Goal: Task Accomplishment & Management: Use online tool/utility

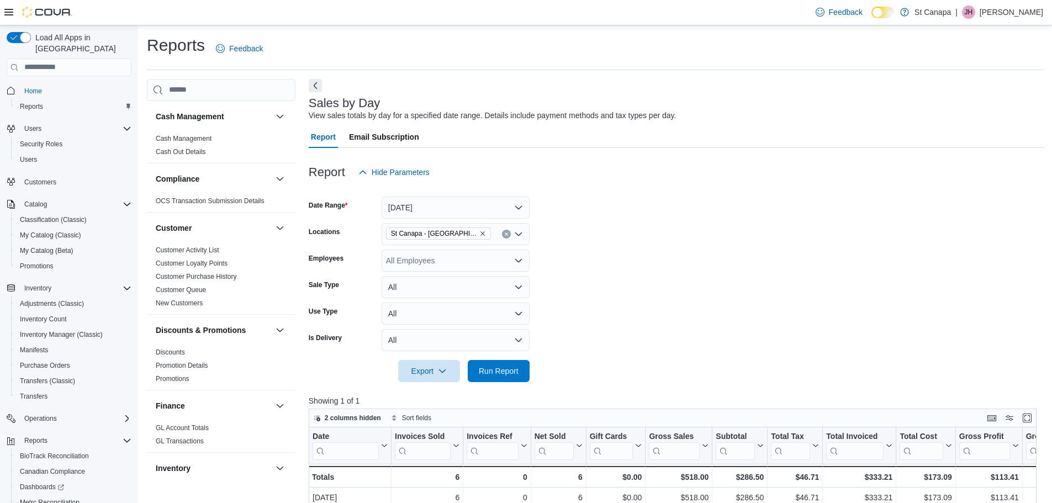
scroll to position [67, 0]
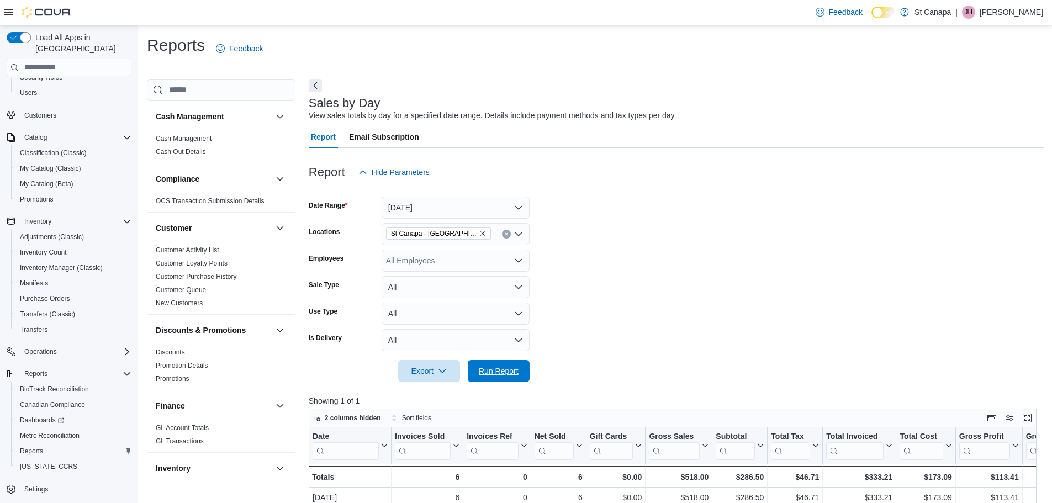
click at [501, 367] on span "Run Report" at bounding box center [499, 371] width 40 height 11
click at [479, 235] on icon "Remove St Canapa - Santa Teresa from selection in this group" at bounding box center [482, 233] width 7 height 7
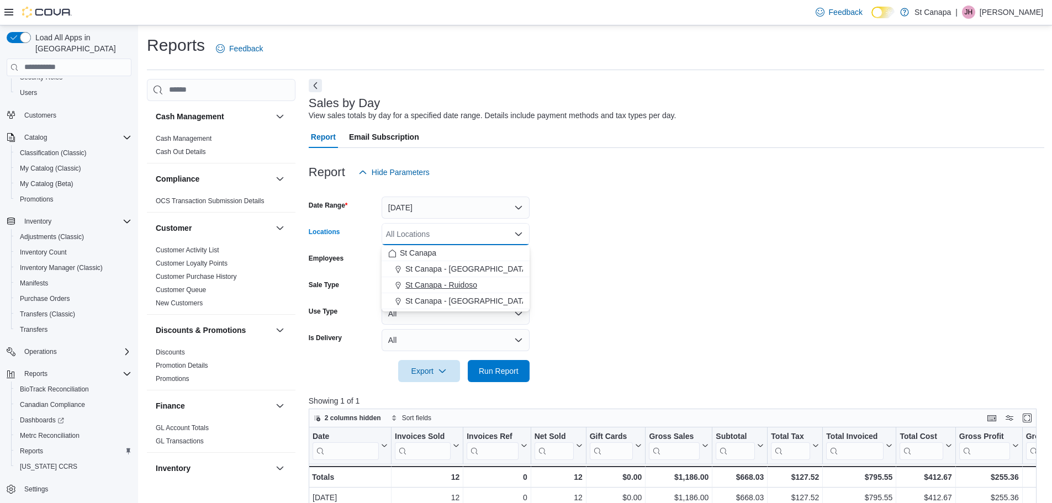
click at [456, 283] on span "St Canapa - Ruidoso" at bounding box center [441, 284] width 72 height 11
drag, startPoint x: 604, startPoint y: 279, endPoint x: 573, endPoint y: 300, distance: 38.1
click at [594, 288] on form "Date Range [DATE] Locations [GEOGRAPHIC_DATA] - [GEOGRAPHIC_DATA] Combo box. Se…" at bounding box center [677, 282] width 736 height 199
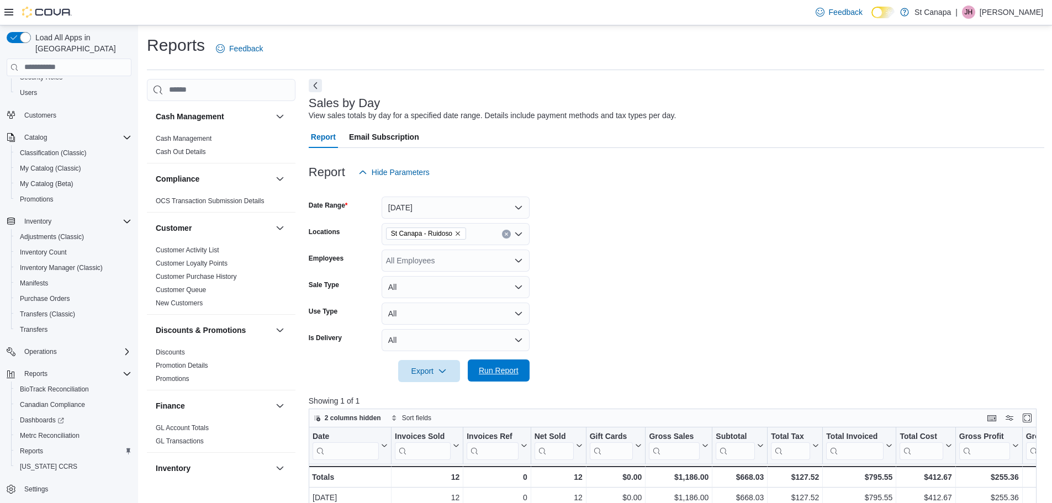
drag, startPoint x: 494, startPoint y: 371, endPoint x: 622, endPoint y: 350, distance: 129.7
click at [494, 371] on span "Run Report" at bounding box center [499, 370] width 40 height 11
click at [457, 232] on icon "Remove St Canapa - Ruidoso from selection in this group" at bounding box center [458, 233] width 7 height 7
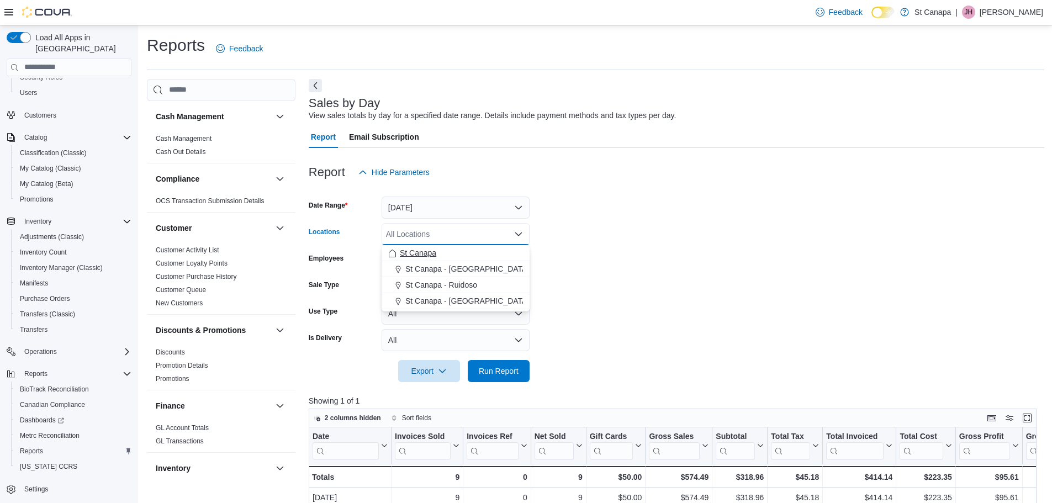
drag, startPoint x: 425, startPoint y: 254, endPoint x: 589, endPoint y: 250, distance: 163.5
click at [427, 254] on span "St Canapa" at bounding box center [418, 252] width 36 height 11
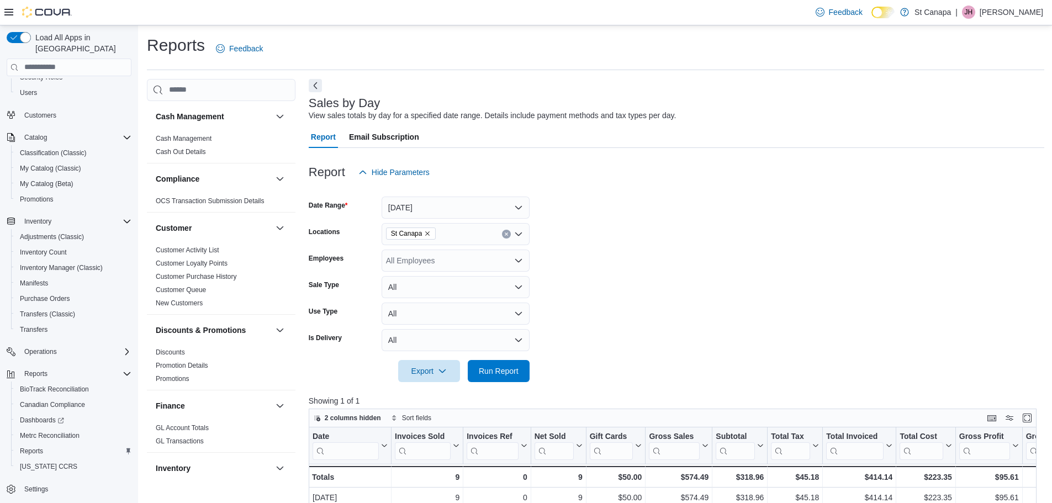
drag, startPoint x: 594, startPoint y: 250, endPoint x: 579, endPoint y: 284, distance: 37.9
click at [594, 253] on form "Date Range [DATE] Locations [GEOGRAPHIC_DATA] Employees All Employees Sale Type…" at bounding box center [677, 282] width 736 height 199
click at [508, 362] on span "Run Report" at bounding box center [498, 371] width 49 height 22
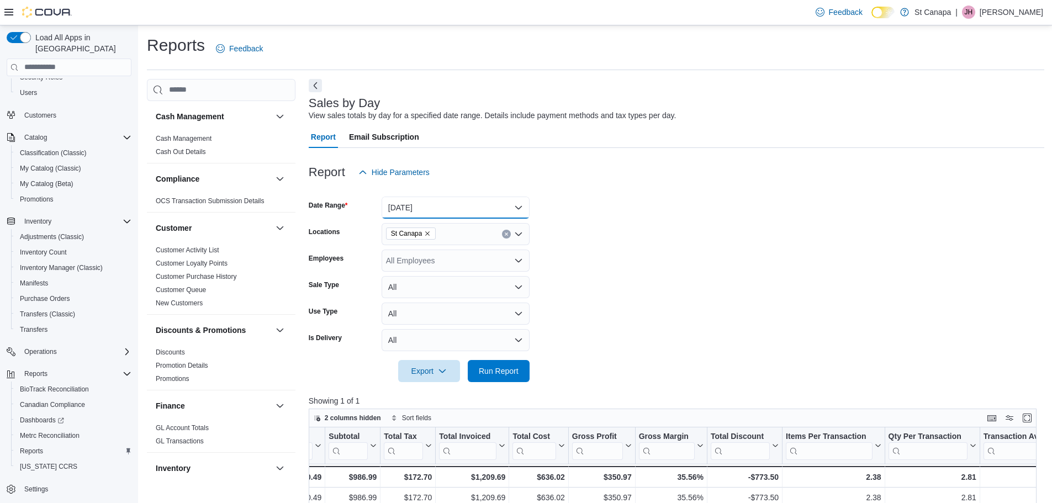
click at [408, 204] on button "[DATE]" at bounding box center [456, 208] width 148 height 22
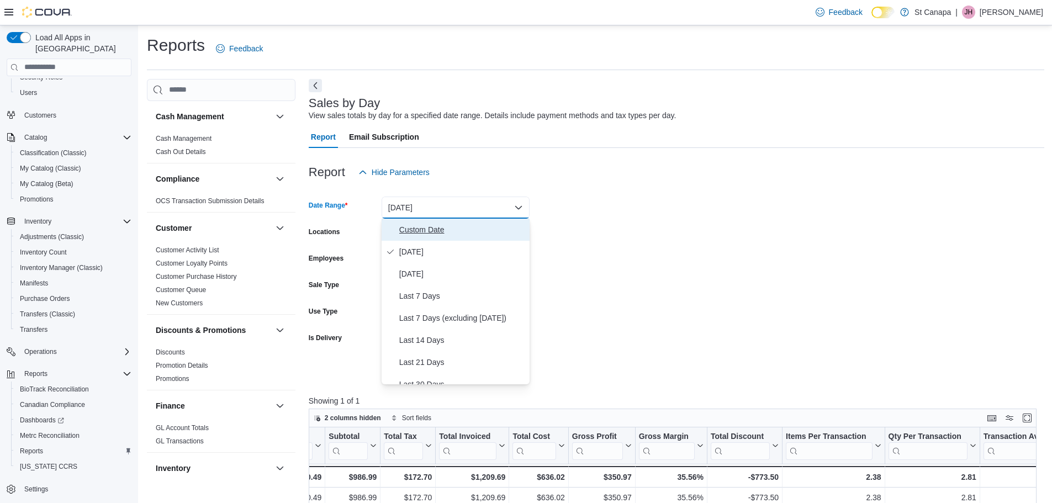
click at [404, 227] on span "Custom Date" at bounding box center [462, 229] width 126 height 13
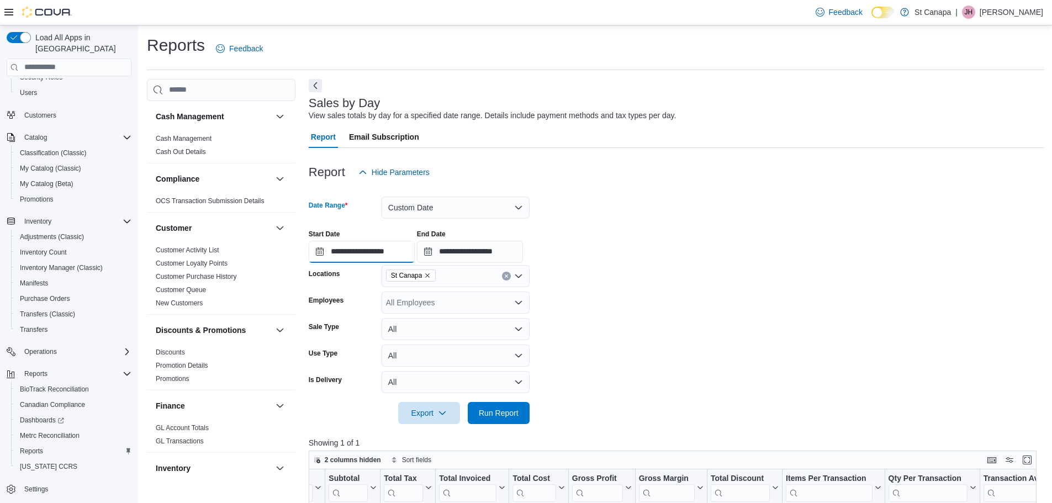
drag, startPoint x: 368, startPoint y: 251, endPoint x: 362, endPoint y: 253, distance: 5.9
click at [368, 251] on input "**********" at bounding box center [362, 252] width 106 height 22
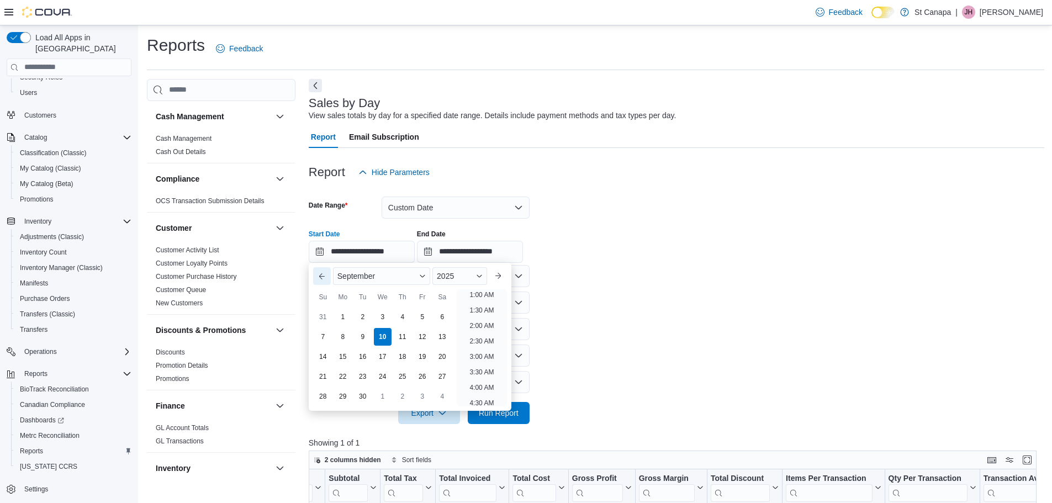
click at [322, 276] on button "Previous Month" at bounding box center [322, 276] width 18 height 18
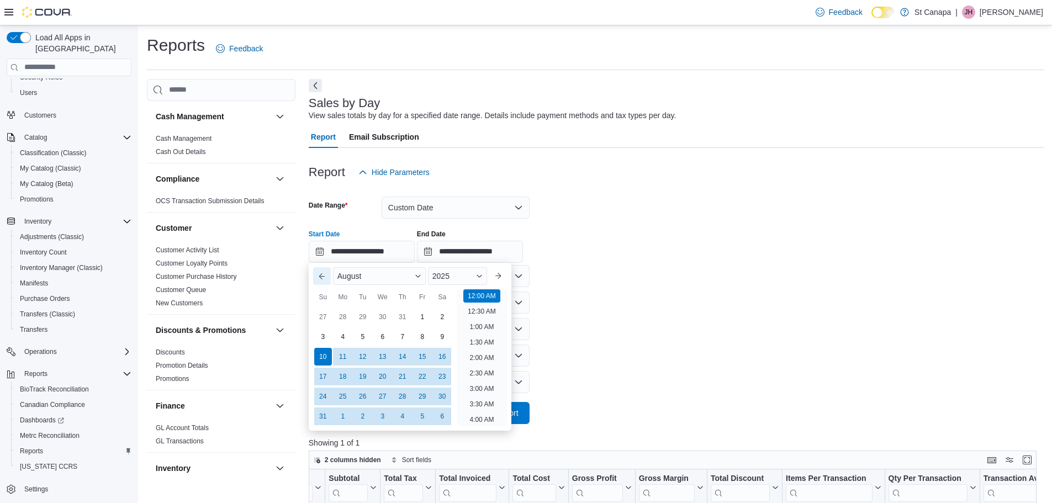
click at [322, 276] on button "Previous Month" at bounding box center [322, 276] width 18 height 18
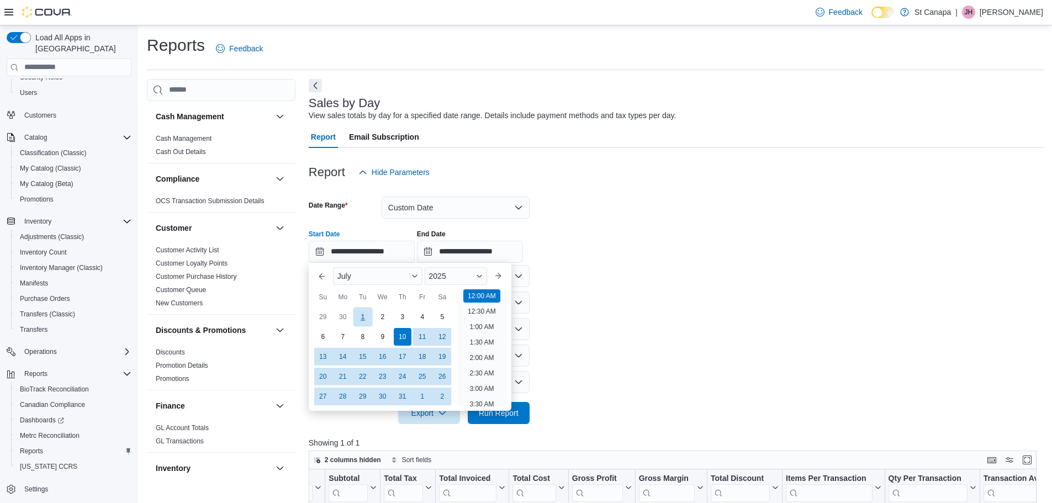
click at [364, 313] on div "1" at bounding box center [362, 316] width 19 height 19
type input "**********"
drag, startPoint x: 592, startPoint y: 276, endPoint x: 498, endPoint y: 266, distance: 94.5
click at [589, 277] on form "**********" at bounding box center [677, 303] width 736 height 241
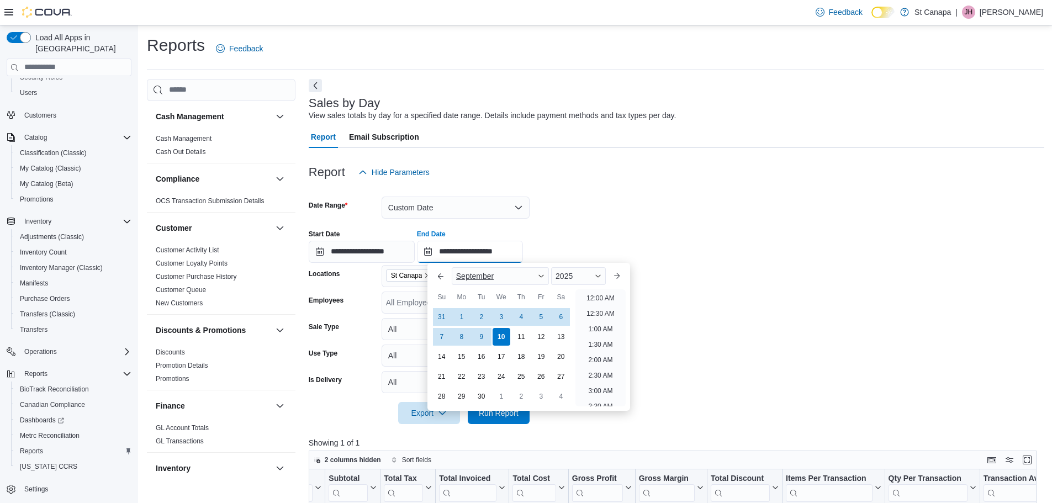
drag, startPoint x: 484, startPoint y: 250, endPoint x: 458, endPoint y: 275, distance: 35.5
click at [483, 250] on input "**********" at bounding box center [470, 252] width 106 height 22
click at [435, 274] on button "Previous Month" at bounding box center [441, 276] width 18 height 18
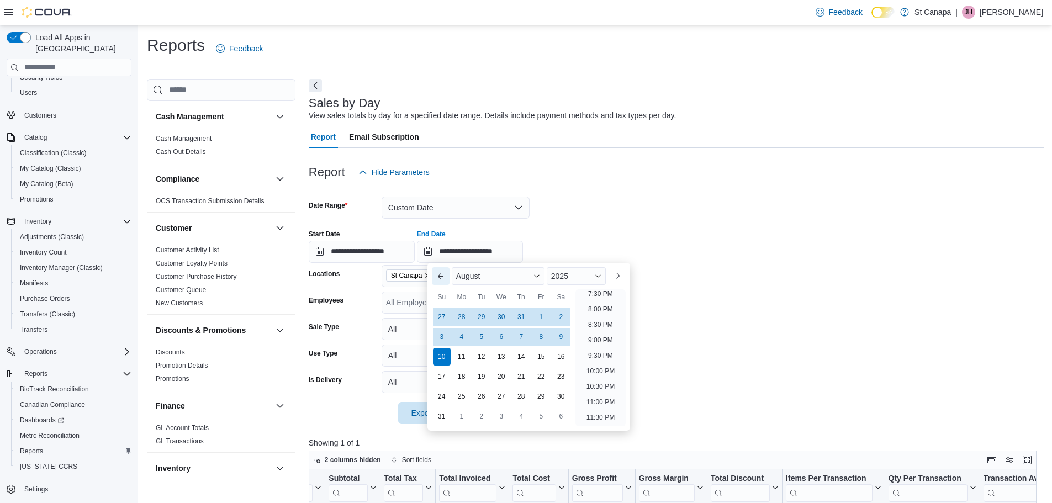
click at [435, 274] on button "Previous Month" at bounding box center [441, 276] width 18 height 18
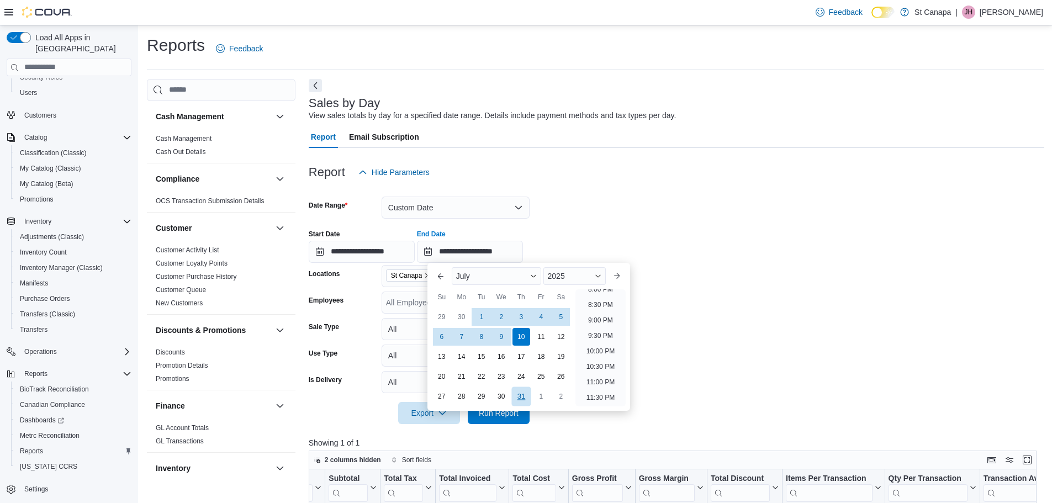
click at [515, 393] on div "31" at bounding box center [520, 396] width 19 height 19
type input "**********"
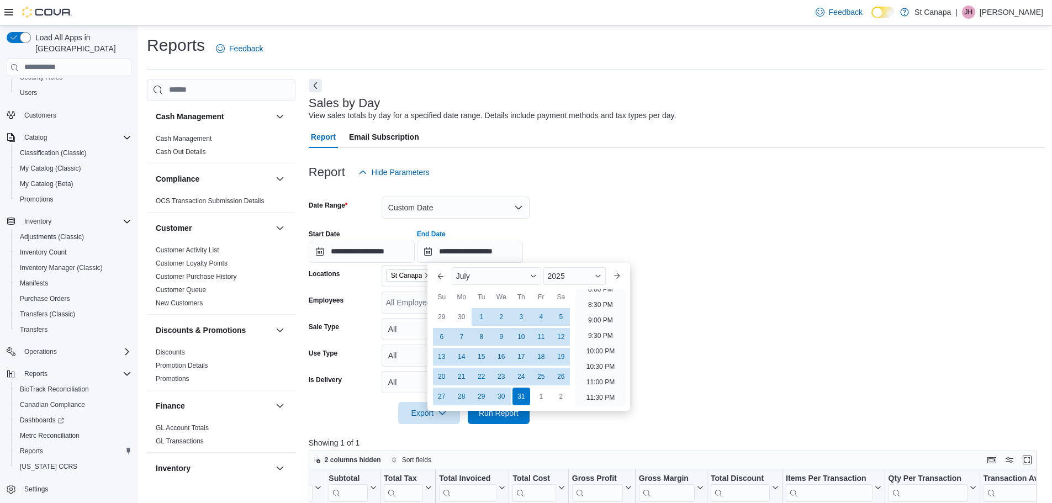
click at [726, 323] on form "**********" at bounding box center [677, 303] width 736 height 241
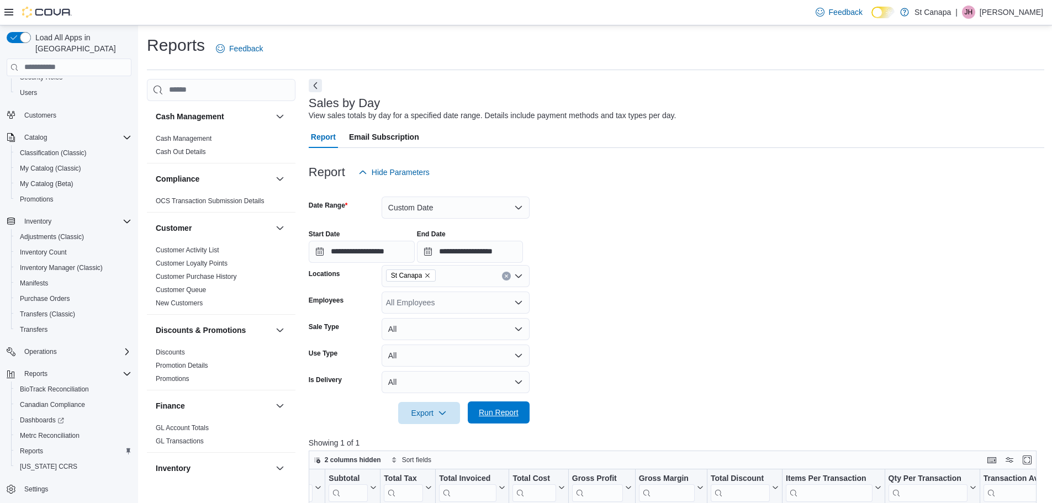
click at [503, 409] on span "Run Report" at bounding box center [499, 412] width 40 height 11
click at [427, 274] on icon "Remove St Canapa from selection in this group" at bounding box center [428, 275] width 4 height 4
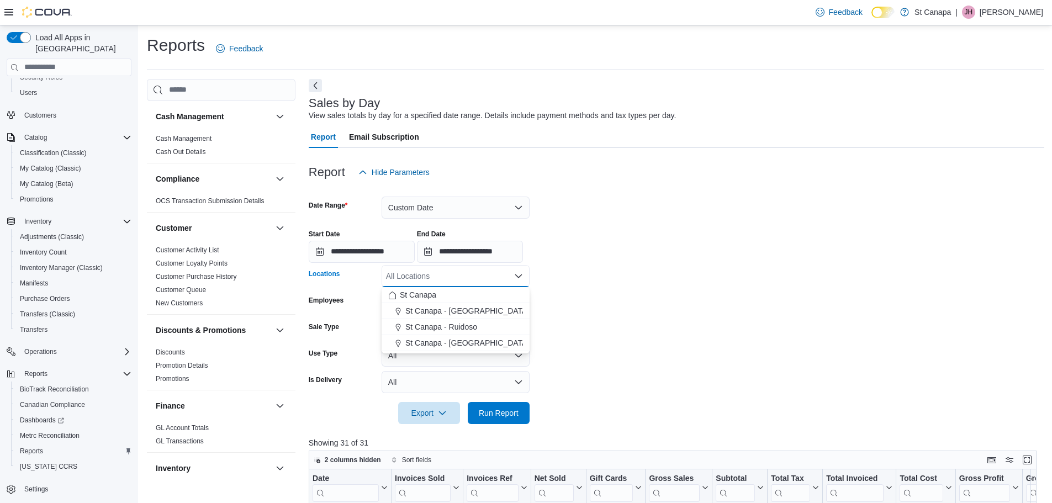
drag, startPoint x: 449, startPoint y: 344, endPoint x: 462, endPoint y: 342, distance: 13.3
click at [453, 344] on span "St Canapa - [GEOGRAPHIC_DATA][PERSON_NAME]" at bounding box center [498, 342] width 187 height 11
click at [568, 379] on form "**********" at bounding box center [677, 303] width 736 height 241
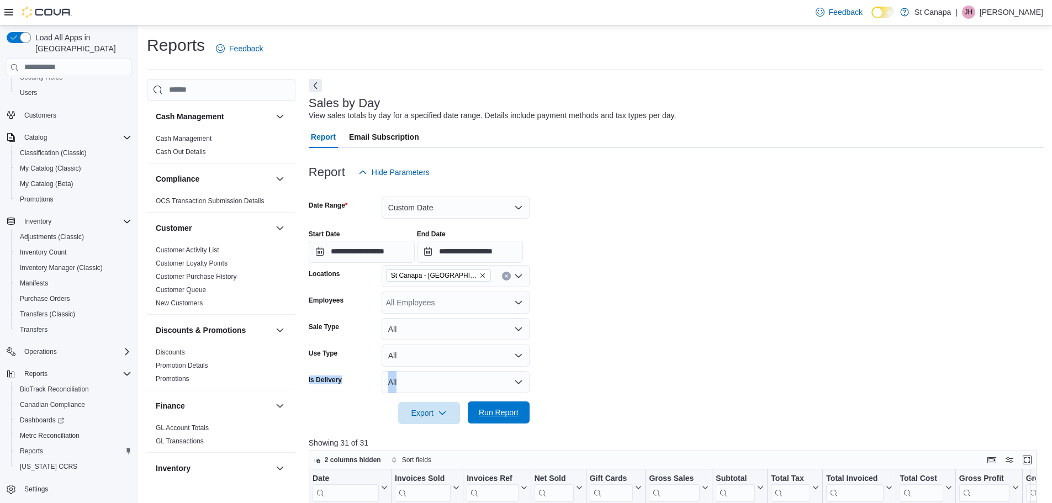
click at [520, 407] on span "Run Report" at bounding box center [498, 413] width 49 height 22
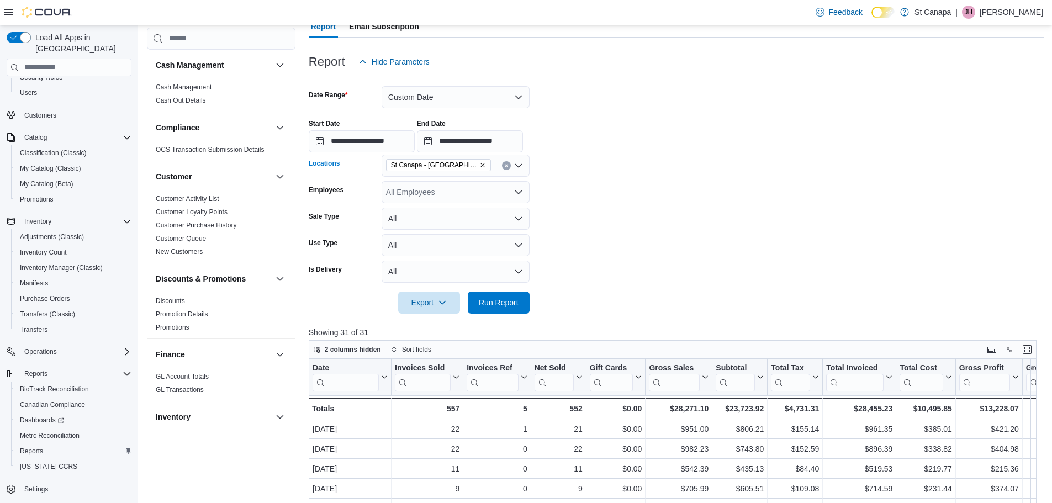
click at [476, 163] on span "St Canapa - [GEOGRAPHIC_DATA][PERSON_NAME]" at bounding box center [438, 165] width 105 height 12
drag, startPoint x: 463, startPoint y: 215, endPoint x: 500, endPoint y: 210, distance: 37.3
click at [464, 215] on span "St Canapa - Ruidoso" at bounding box center [441, 216] width 72 height 11
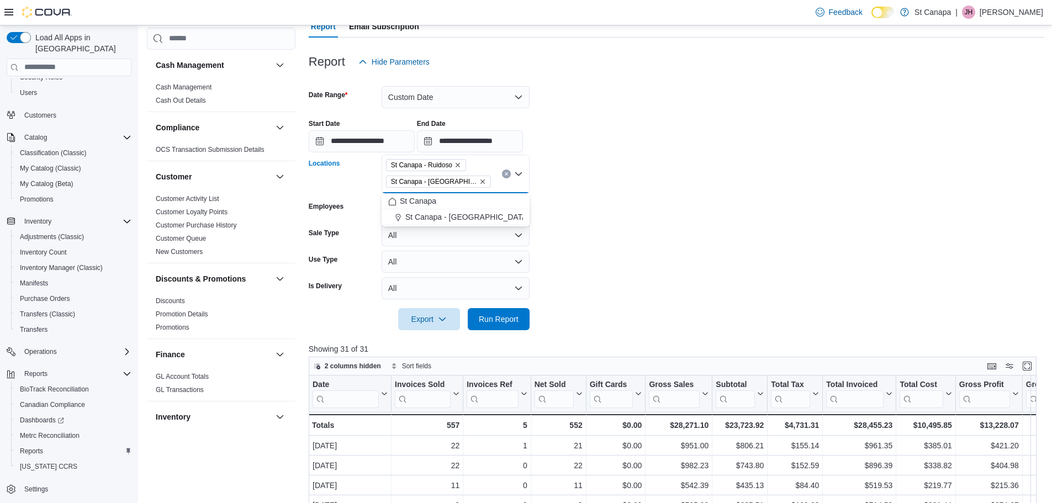
click at [479, 184] on icon "Remove St Canapa - Santa Teresa from selection in this group" at bounding box center [482, 181] width 7 height 7
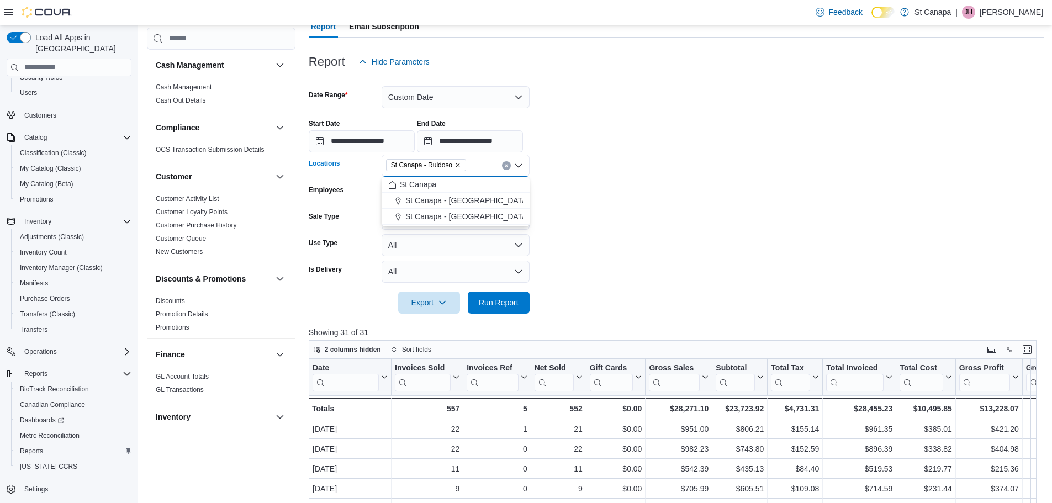
click at [652, 242] on form "**********" at bounding box center [677, 193] width 736 height 241
click at [500, 297] on span "Run Report" at bounding box center [498, 302] width 49 height 22
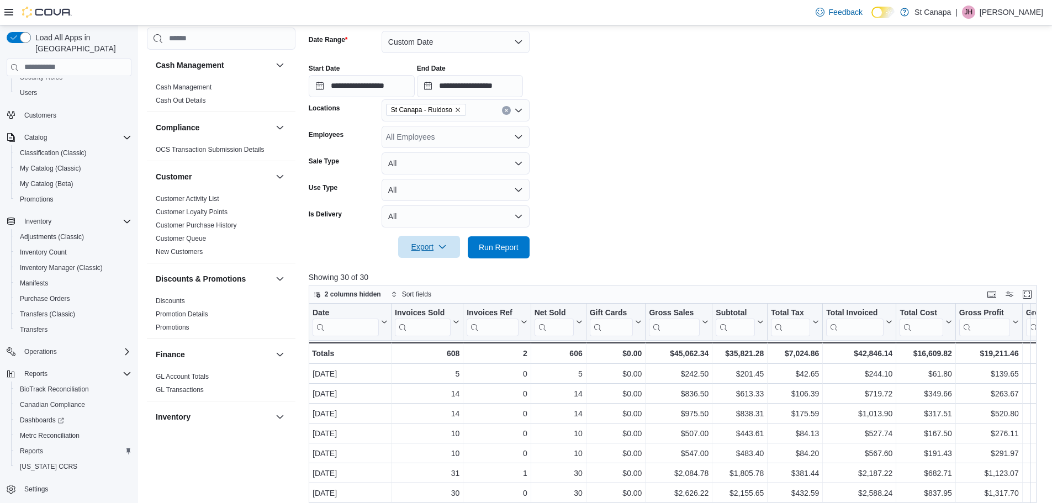
click at [434, 244] on span "Export" at bounding box center [429, 247] width 49 height 22
click at [426, 265] on span "Export to Excel" at bounding box center [431, 269] width 50 height 9
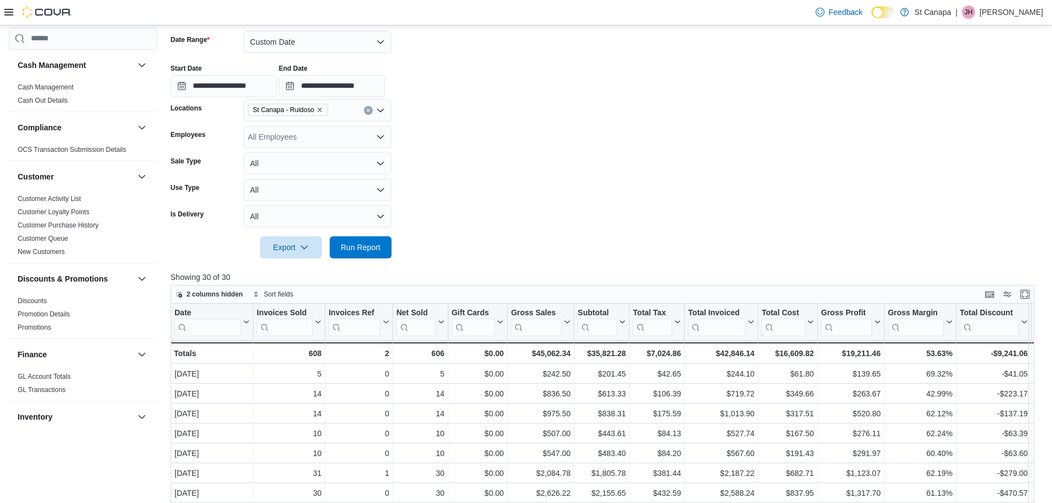
click at [318, 108] on icon "Remove St Canapa - Ruidoso from selection in this group" at bounding box center [320, 110] width 4 height 4
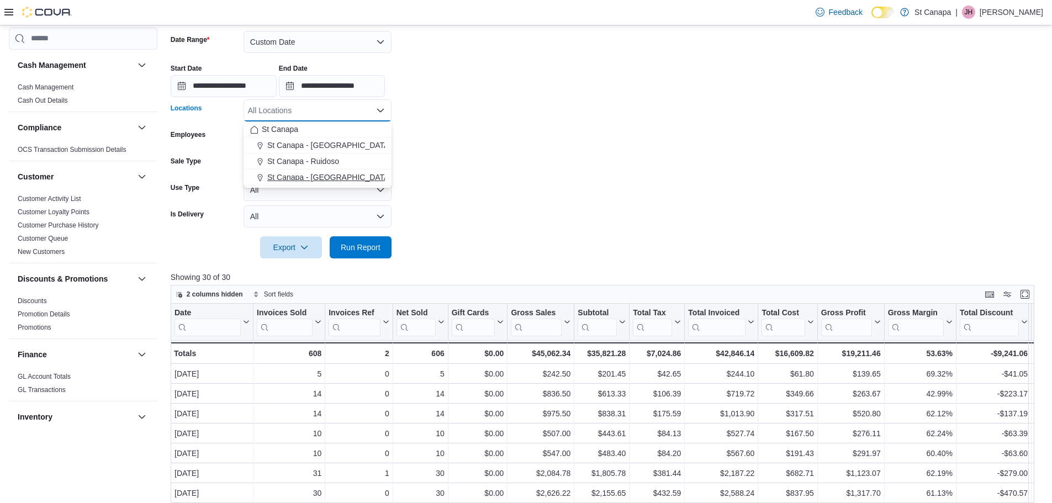
click at [301, 170] on button "St Canapa - [GEOGRAPHIC_DATA][PERSON_NAME]" at bounding box center [318, 178] width 148 height 16
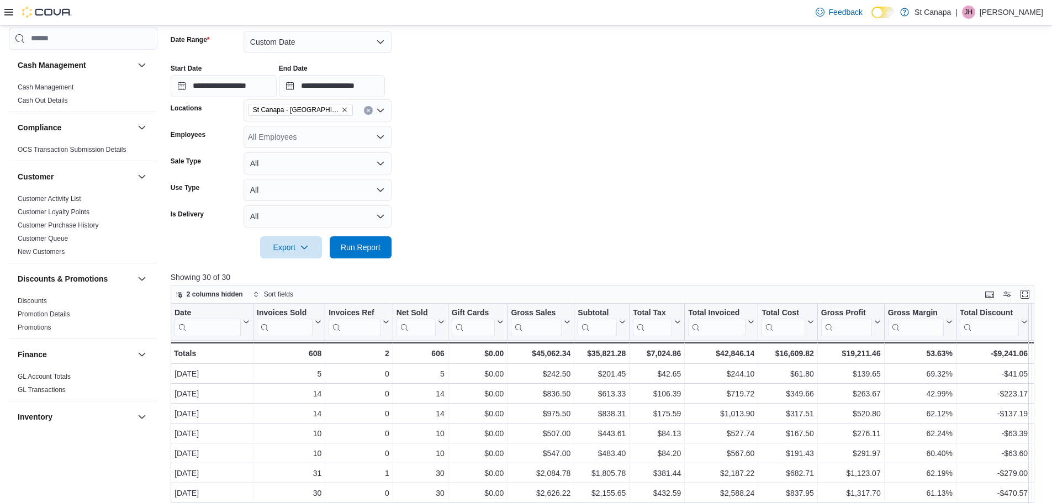
click at [444, 165] on form "**********" at bounding box center [607, 138] width 873 height 241
click at [346, 245] on span "Run Report" at bounding box center [361, 246] width 40 height 11
drag, startPoint x: 353, startPoint y: 245, endPoint x: 321, endPoint y: 247, distance: 32.1
click at [353, 245] on span "Run Report" at bounding box center [361, 247] width 40 height 11
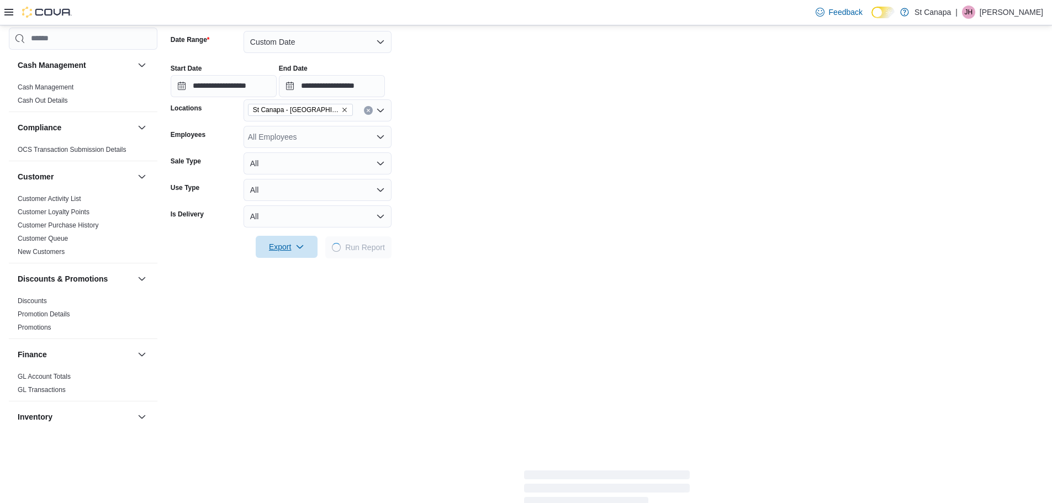
click at [284, 245] on span "Export" at bounding box center [286, 247] width 49 height 22
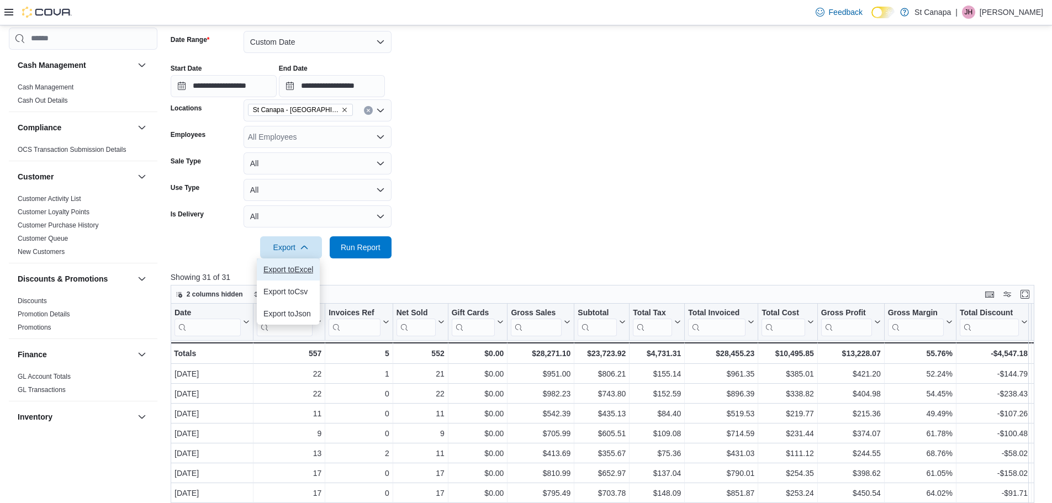
click at [288, 266] on span "Export to Excel" at bounding box center [288, 269] width 50 height 9
click at [614, 183] on form "**********" at bounding box center [607, 138] width 873 height 241
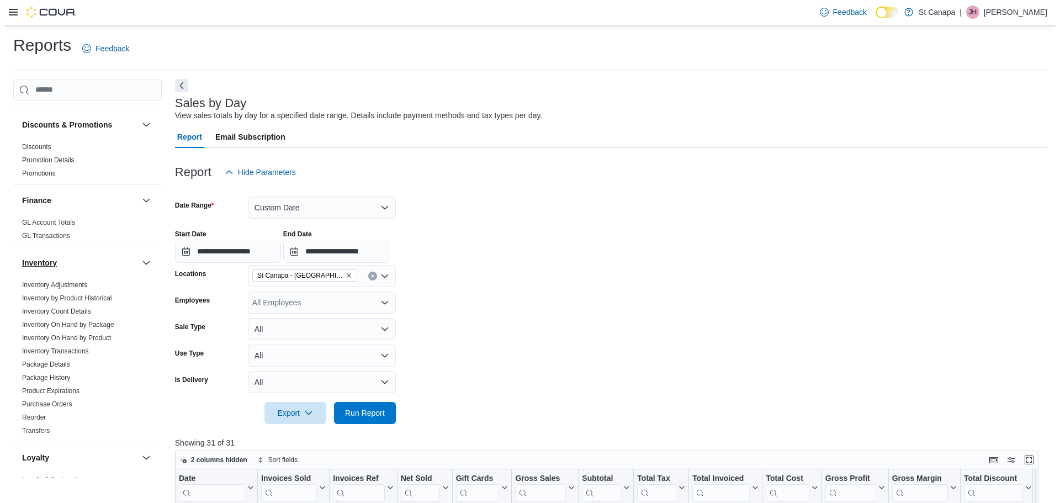
scroll to position [221, 0]
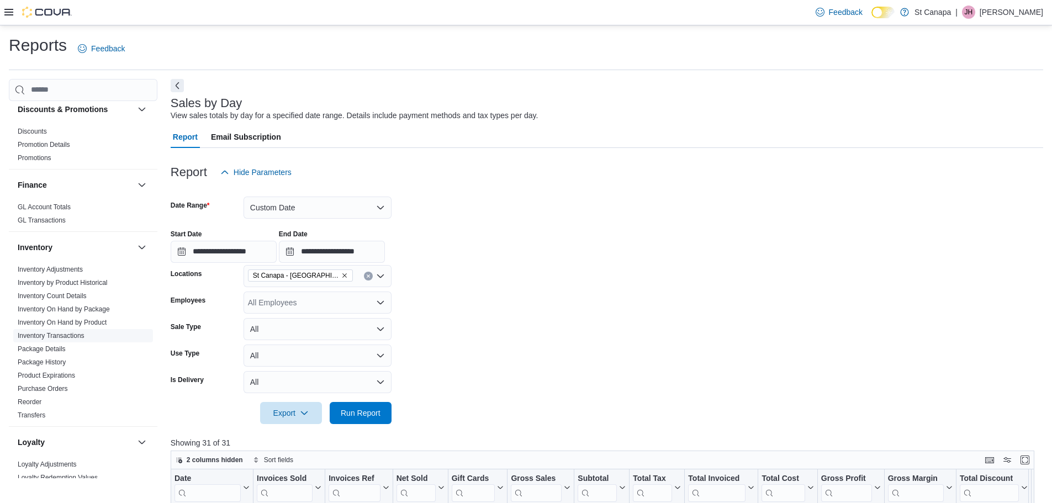
click at [78, 336] on link "Inventory Transactions" at bounding box center [51, 336] width 67 height 8
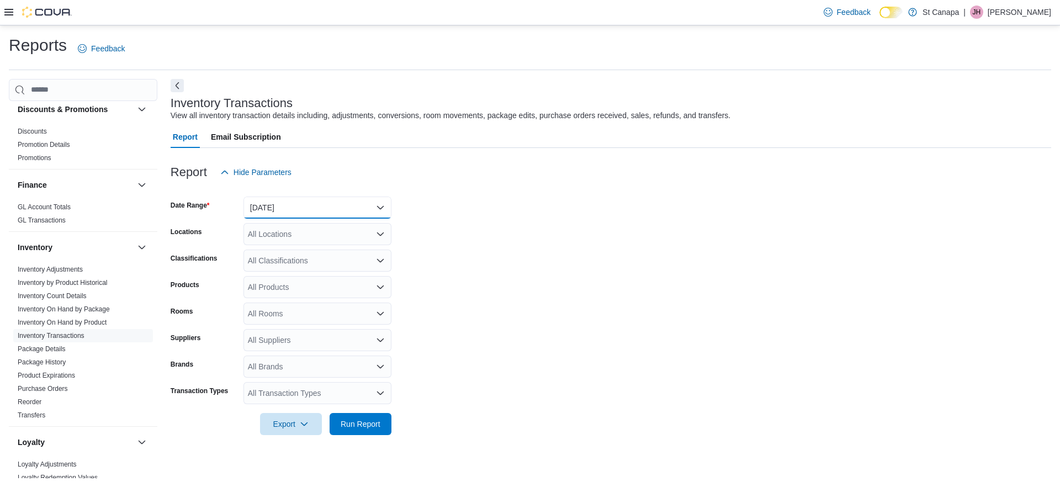
click at [342, 203] on button "[DATE]" at bounding box center [318, 208] width 148 height 22
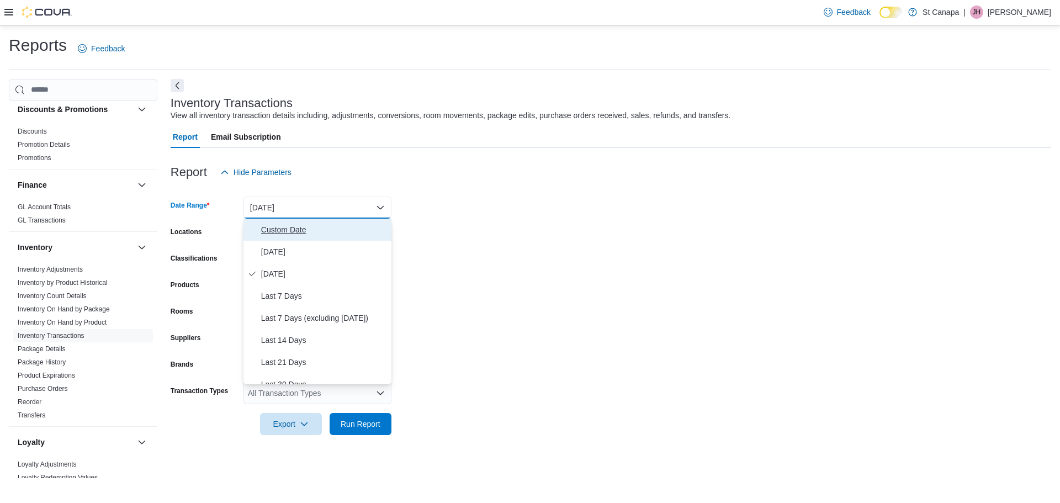
click at [285, 231] on span "Custom Date" at bounding box center [324, 229] width 126 height 13
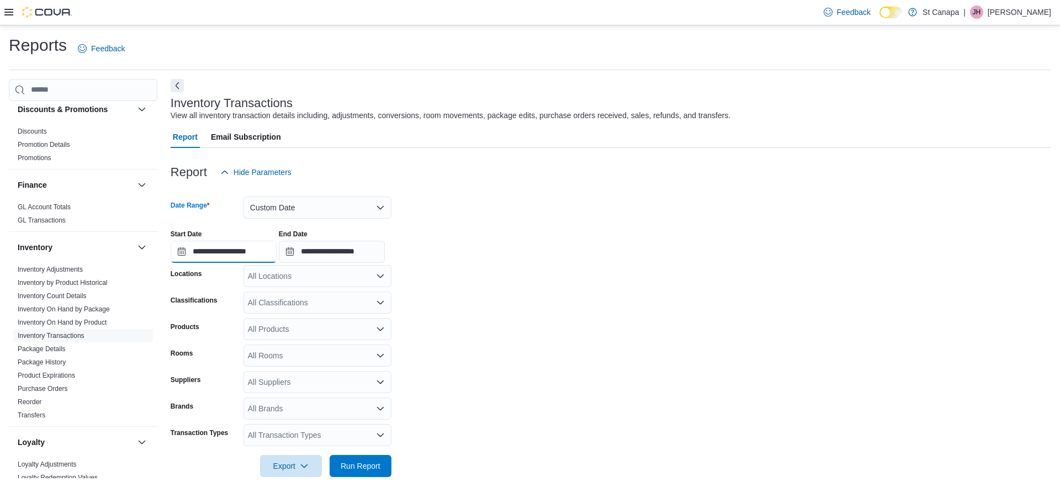
click at [223, 252] on input "**********" at bounding box center [224, 252] width 106 height 22
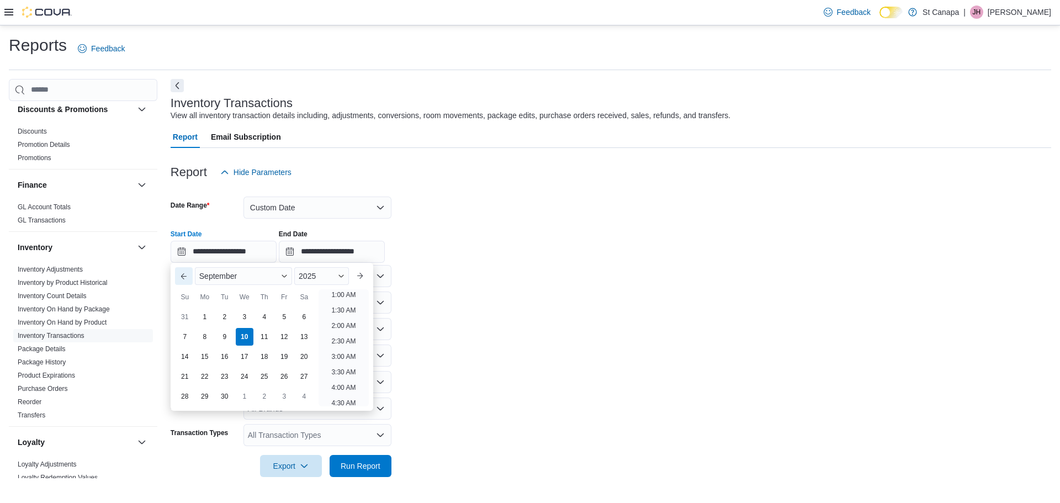
click at [183, 278] on button "Previous Month" at bounding box center [184, 276] width 18 height 18
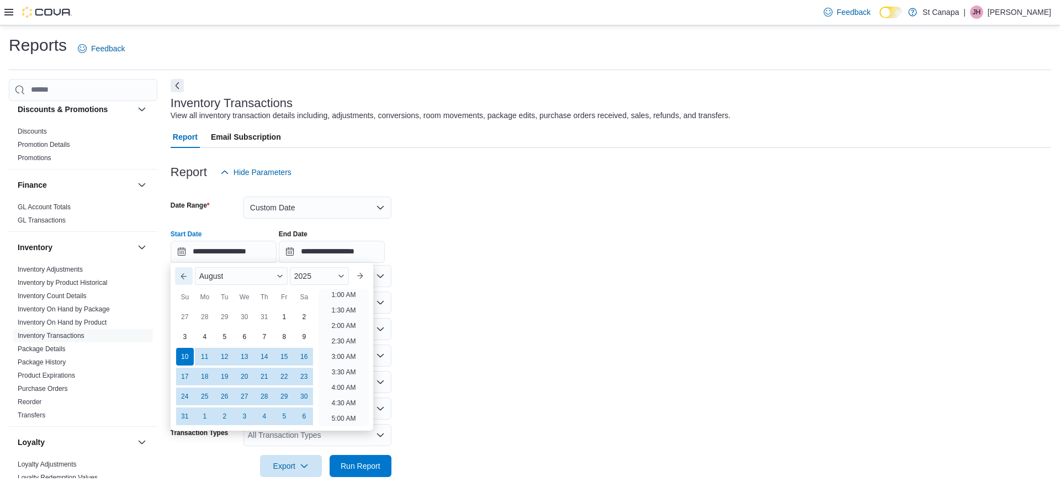
scroll to position [2, 0]
click at [183, 278] on button "Previous Month" at bounding box center [184, 276] width 18 height 18
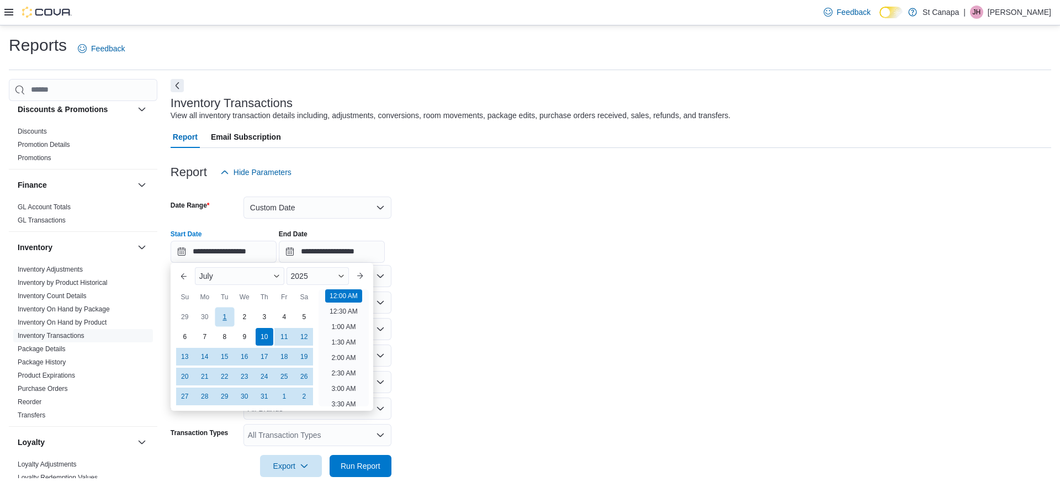
drag, startPoint x: 225, startPoint y: 318, endPoint x: 339, endPoint y: 312, distance: 113.9
click at [225, 318] on div "1" at bounding box center [224, 316] width 19 height 19
type input "**********"
drag, startPoint x: 507, startPoint y: 300, endPoint x: 398, endPoint y: 261, distance: 115.5
click at [506, 300] on form "**********" at bounding box center [611, 330] width 881 height 294
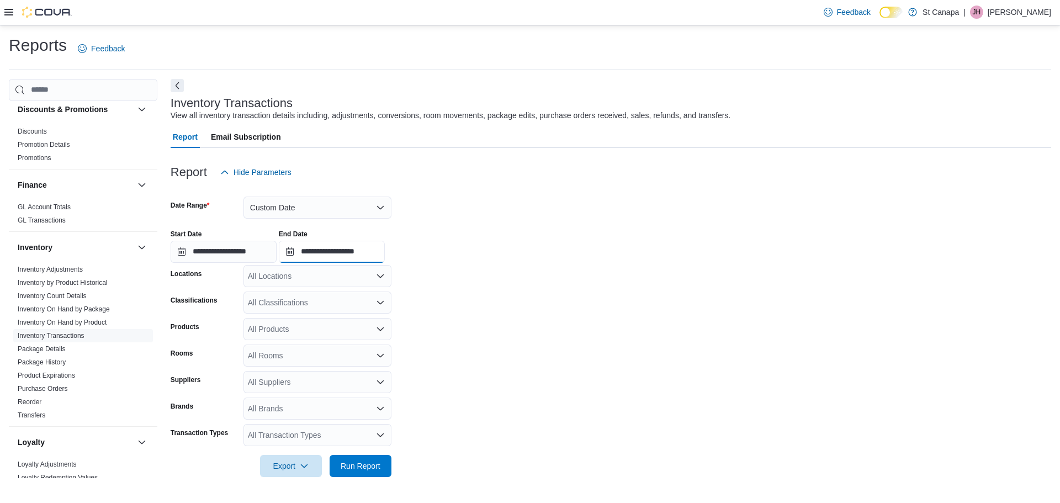
click at [330, 252] on input "**********" at bounding box center [332, 252] width 106 height 22
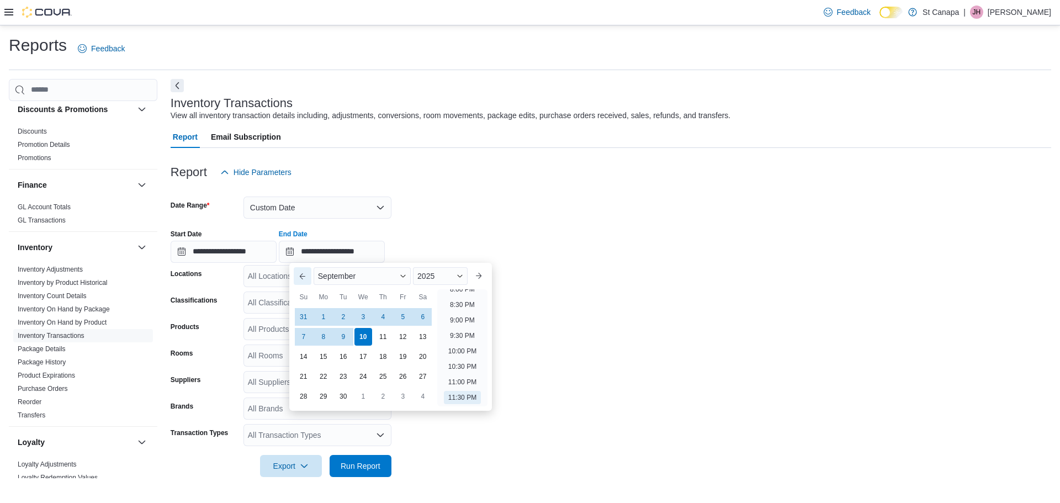
click at [295, 276] on button "Previous Month" at bounding box center [303, 276] width 18 height 18
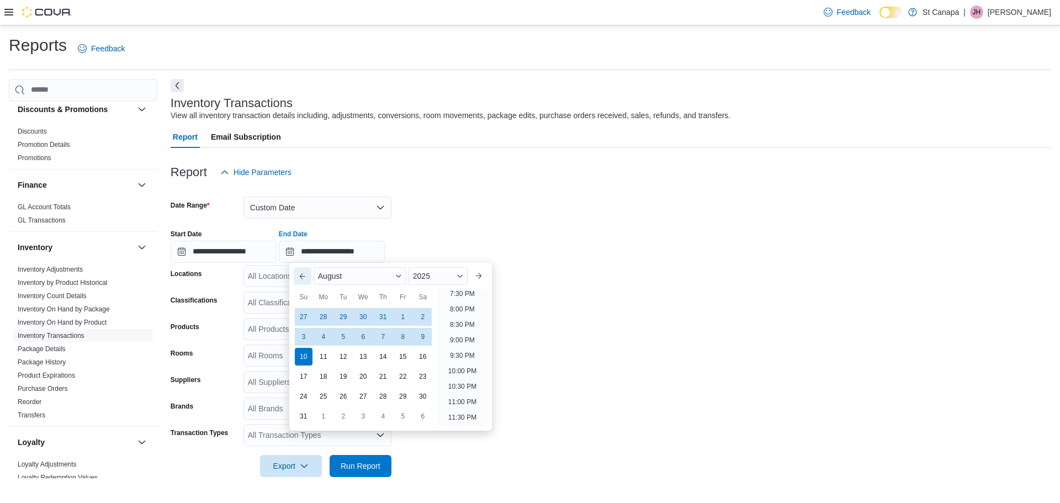
click at [295, 276] on button "Previous Month" at bounding box center [303, 276] width 18 height 18
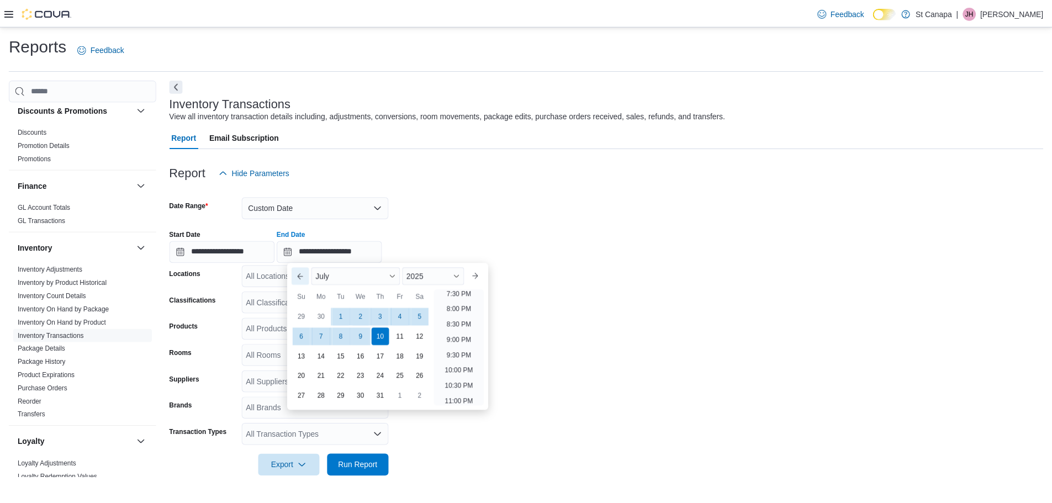
scroll to position [627, 0]
click at [379, 400] on div "31" at bounding box center [382, 396] width 19 height 19
type input "**********"
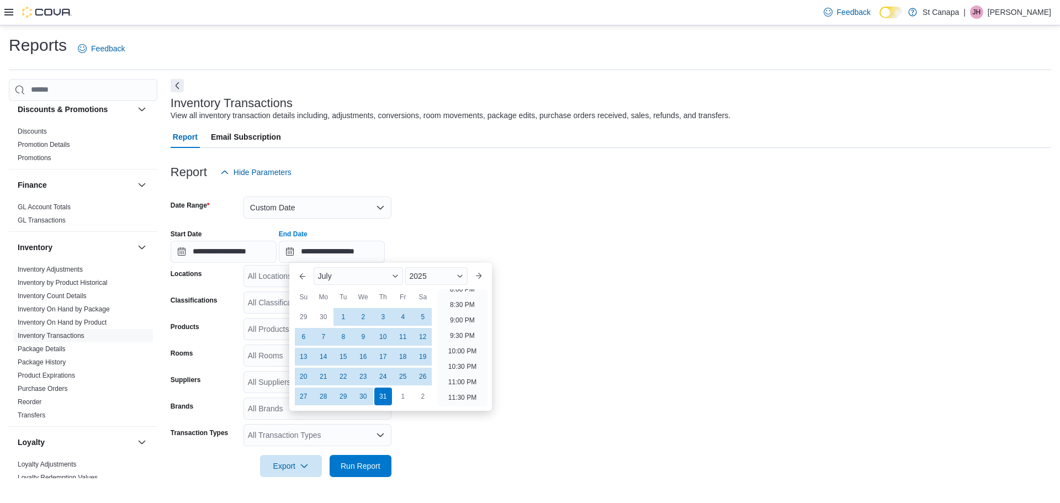
click at [521, 314] on form "**********" at bounding box center [611, 330] width 881 height 294
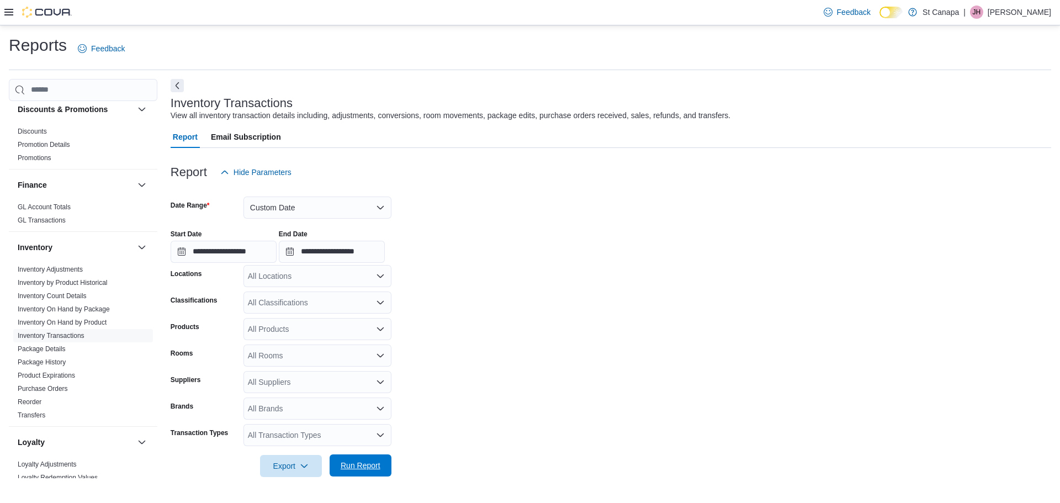
click at [356, 467] on span "Run Report" at bounding box center [361, 465] width 40 height 11
click at [283, 471] on span "Export" at bounding box center [291, 466] width 49 height 22
click at [289, 398] on span "Export to Excel" at bounding box center [293, 399] width 50 height 9
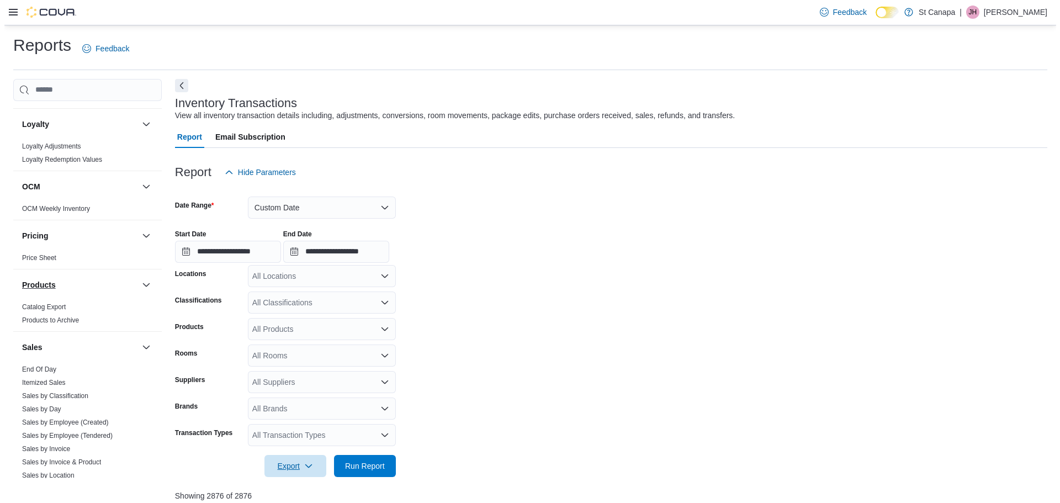
scroll to position [688, 0]
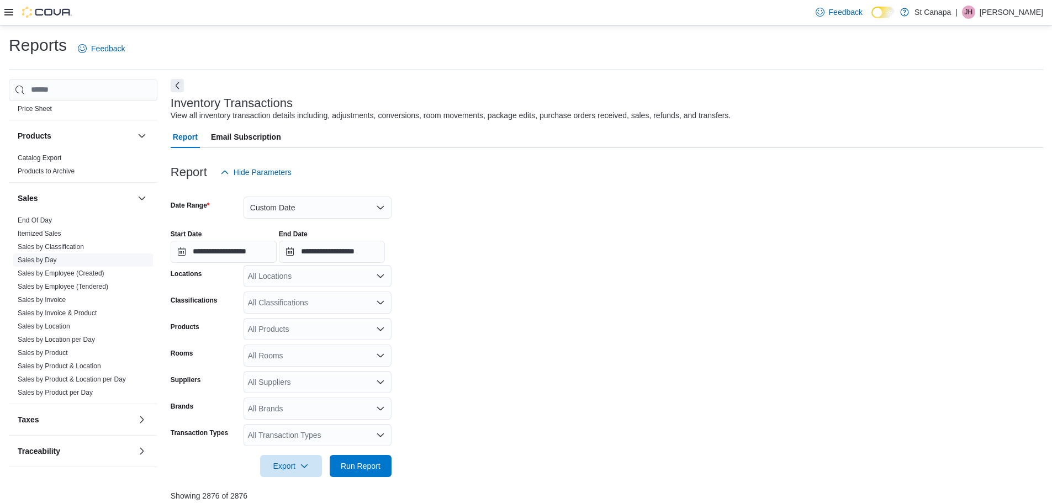
click at [31, 258] on link "Sales by Day" at bounding box center [37, 260] width 39 height 8
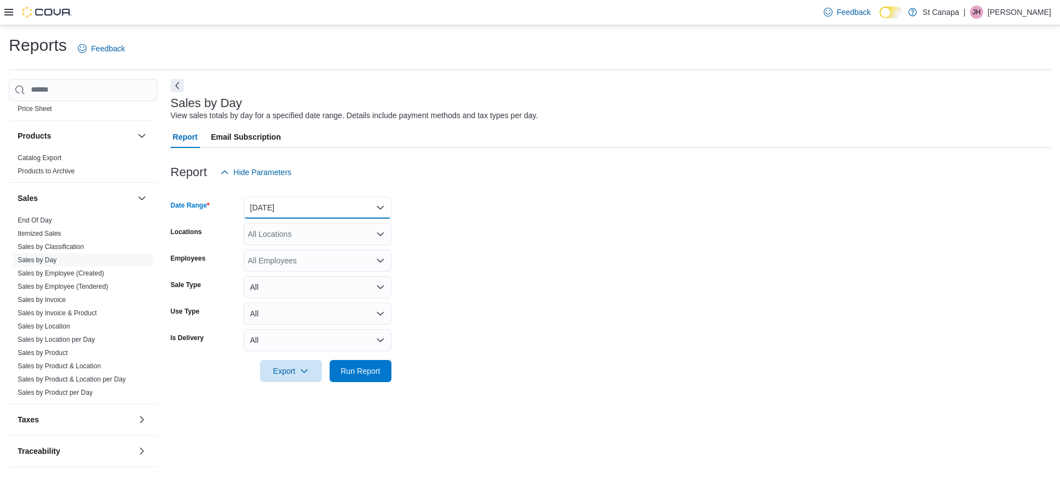
click at [272, 205] on button "[DATE]" at bounding box center [318, 208] width 148 height 22
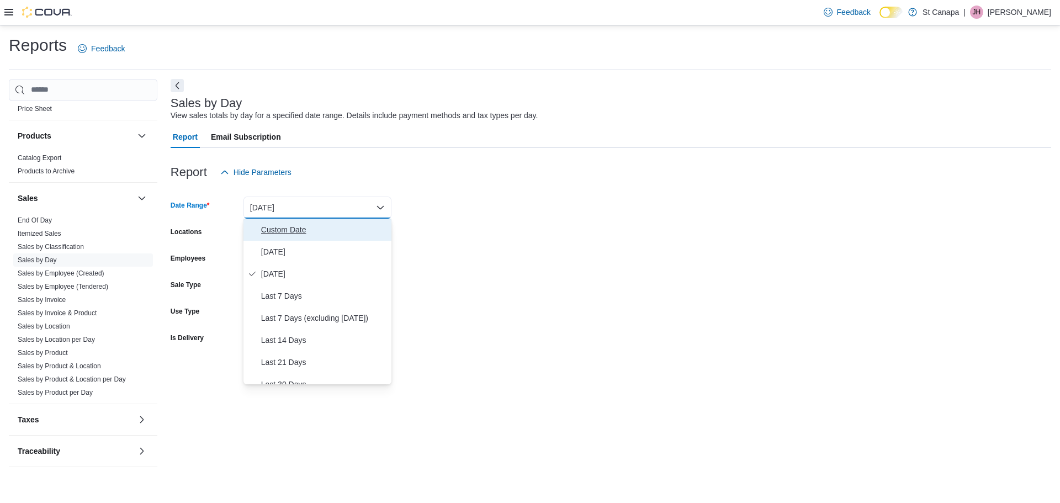
click at [265, 229] on span "Custom Date" at bounding box center [324, 229] width 126 height 13
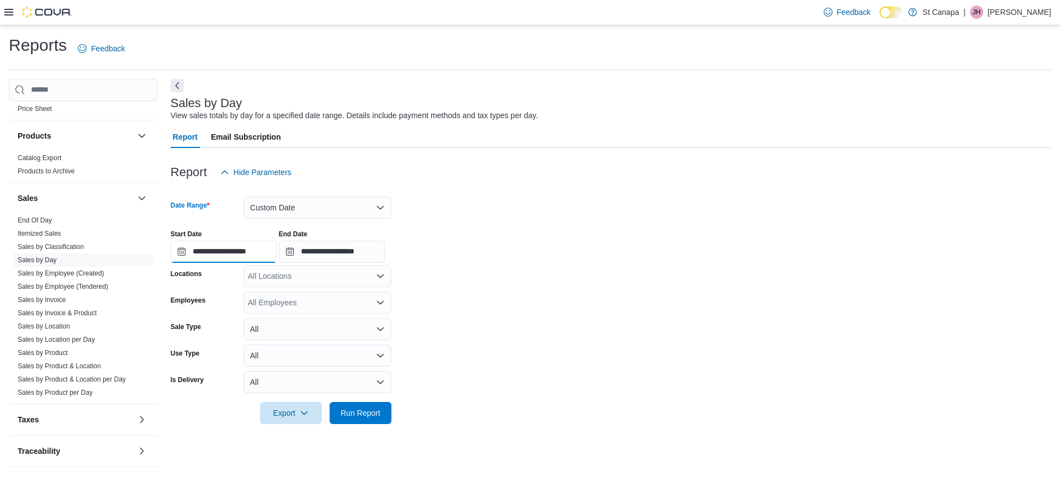
click at [239, 255] on input "**********" at bounding box center [224, 252] width 106 height 22
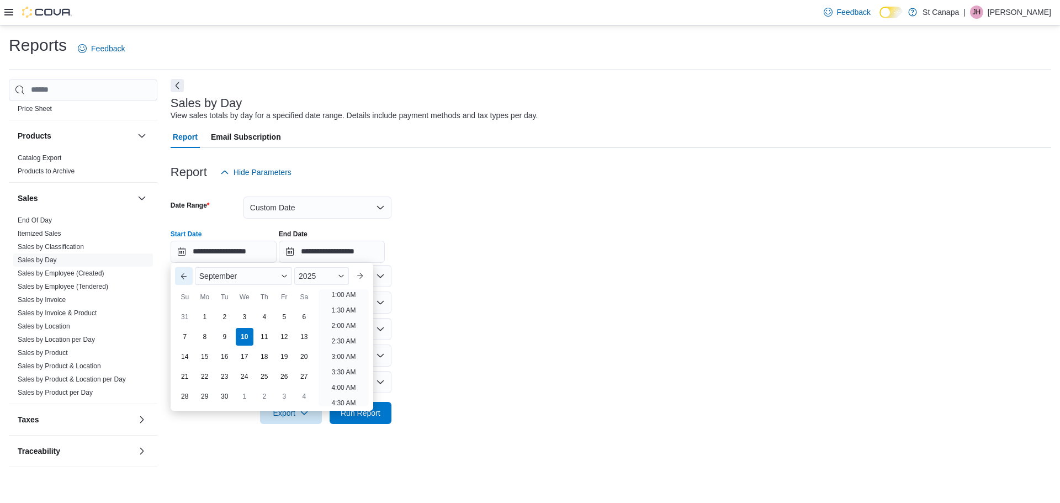
click at [180, 281] on button "Previous Month" at bounding box center [184, 276] width 18 height 18
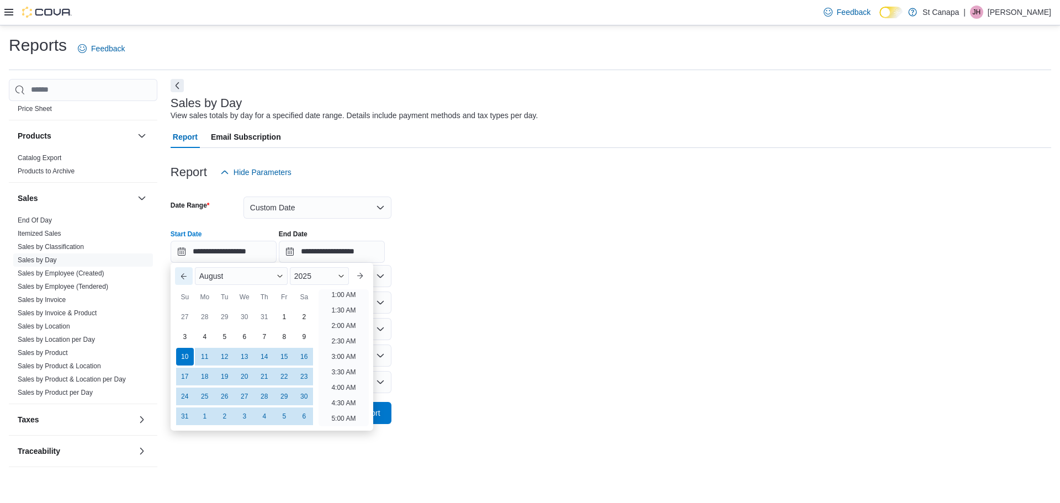
scroll to position [2, 0]
click at [180, 281] on button "Previous Month" at bounding box center [184, 276] width 18 height 18
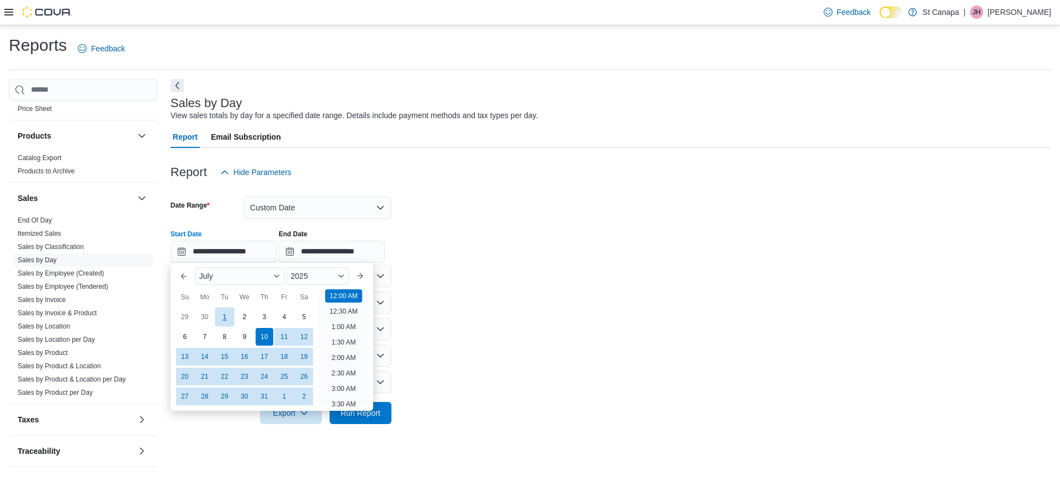
click at [220, 313] on div "1" at bounding box center [224, 316] width 19 height 19
type input "**********"
click at [621, 248] on div "**********" at bounding box center [611, 242] width 881 height 42
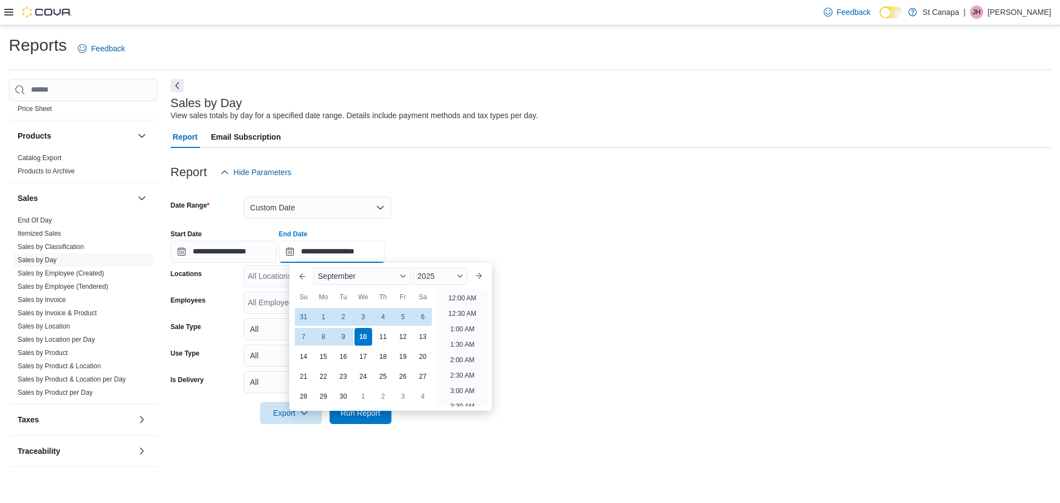
click at [331, 256] on input "**********" at bounding box center [332, 252] width 106 height 22
click at [296, 277] on button "Previous Month" at bounding box center [303, 276] width 18 height 18
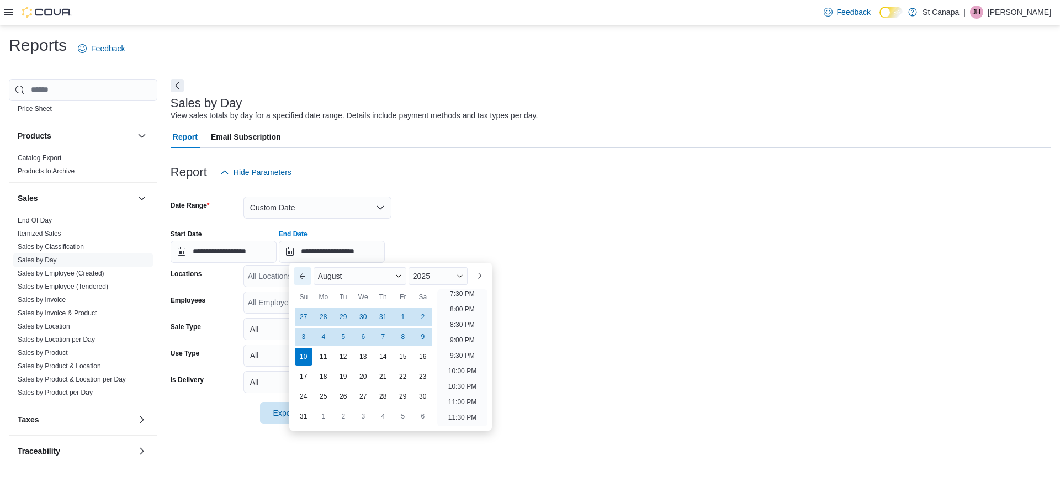
click at [297, 277] on button "Previous Month" at bounding box center [303, 276] width 18 height 18
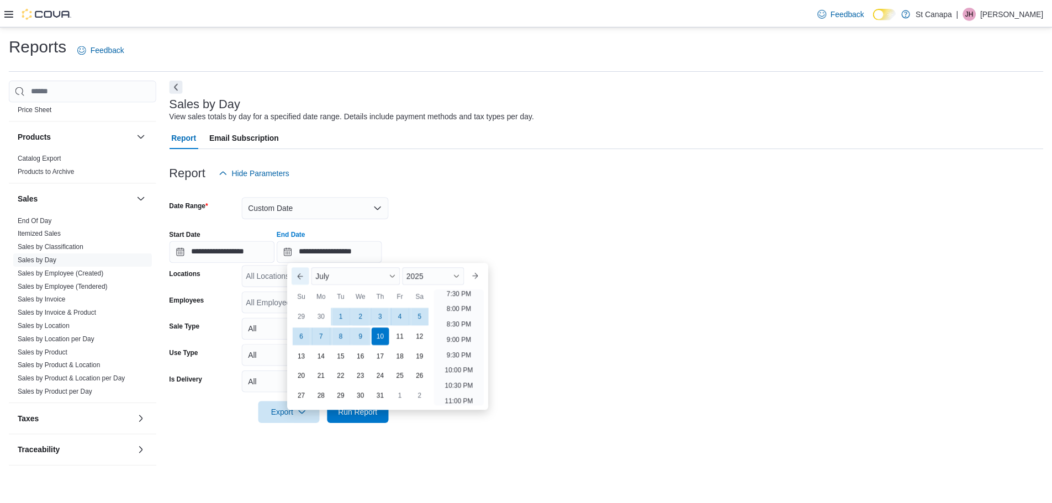
scroll to position [627, 0]
click at [379, 394] on div "31" at bounding box center [382, 396] width 19 height 19
type input "**********"
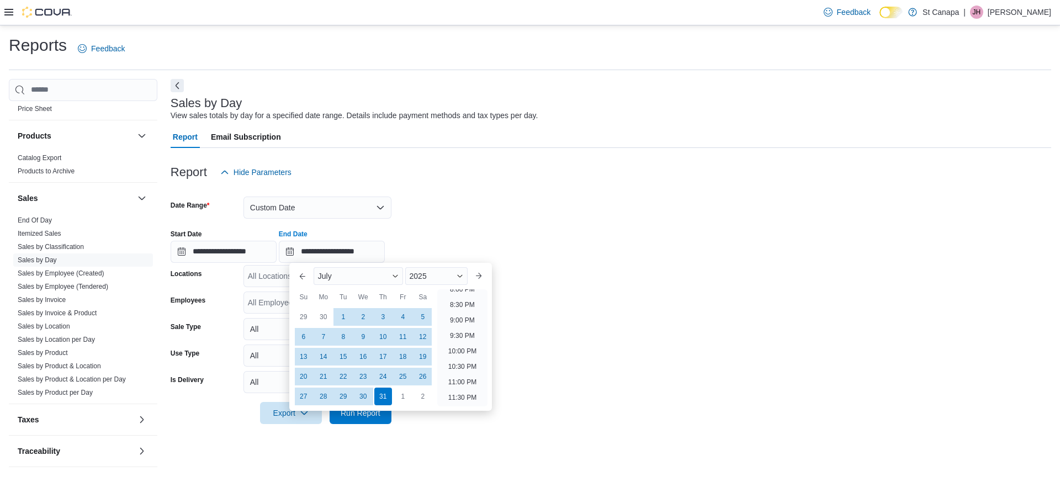
click at [570, 279] on form "**********" at bounding box center [611, 303] width 881 height 241
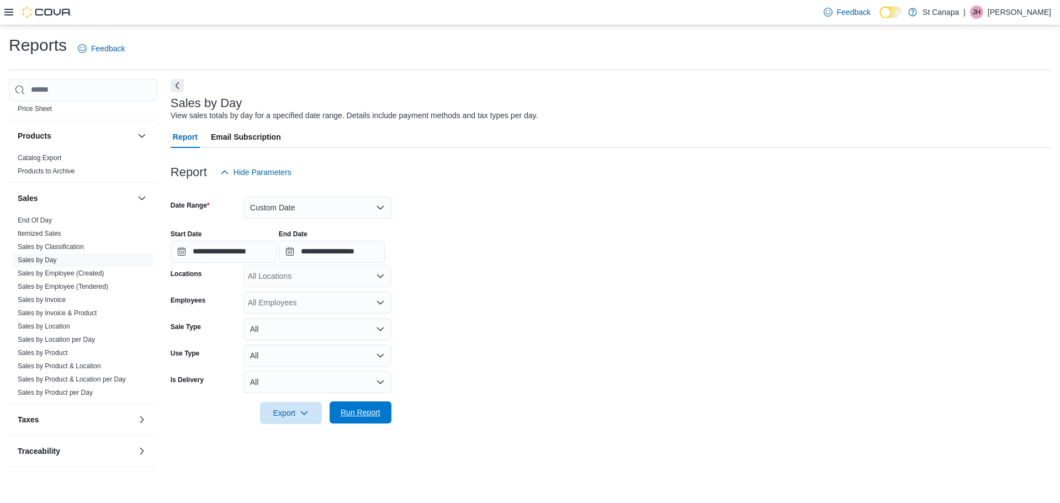
click at [357, 414] on span "Run Report" at bounding box center [361, 412] width 40 height 11
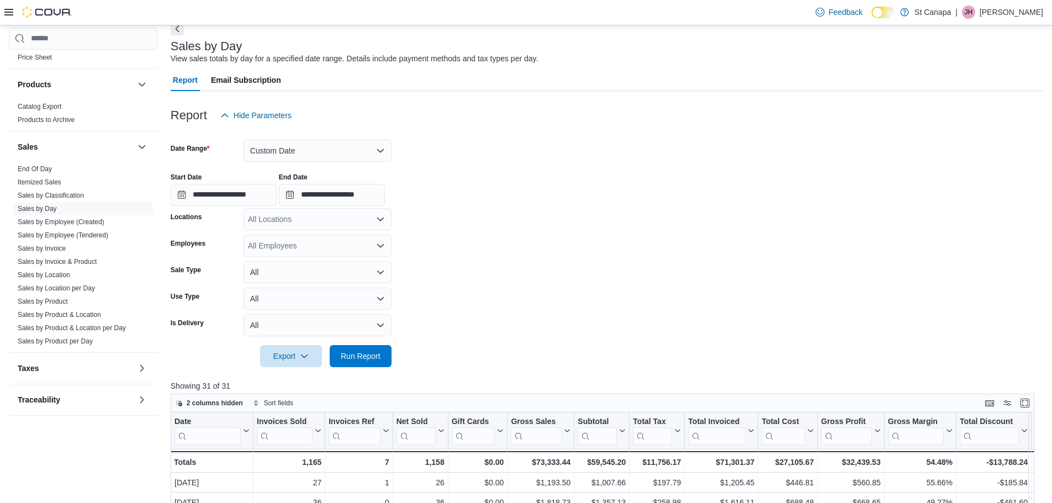
scroll to position [110, 0]
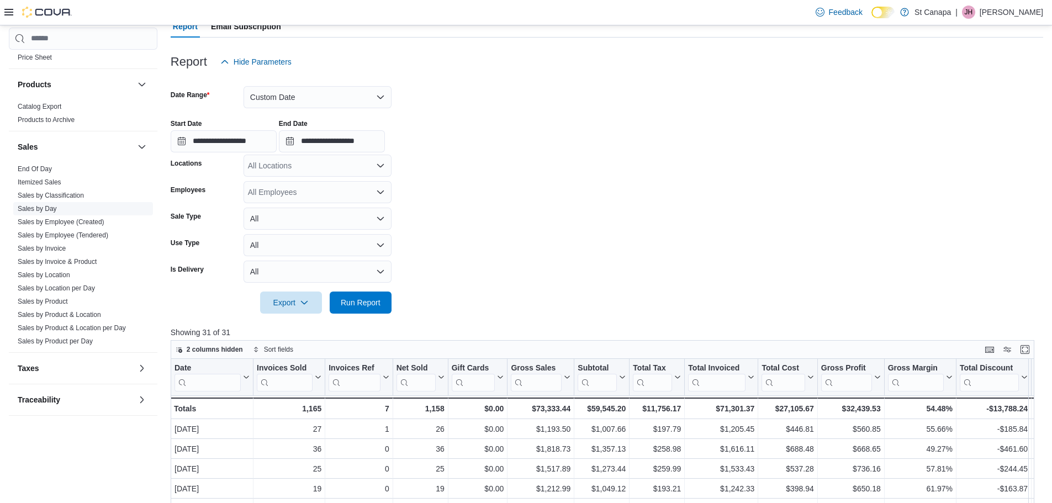
click at [41, 205] on link "Sales by Day" at bounding box center [37, 209] width 39 height 8
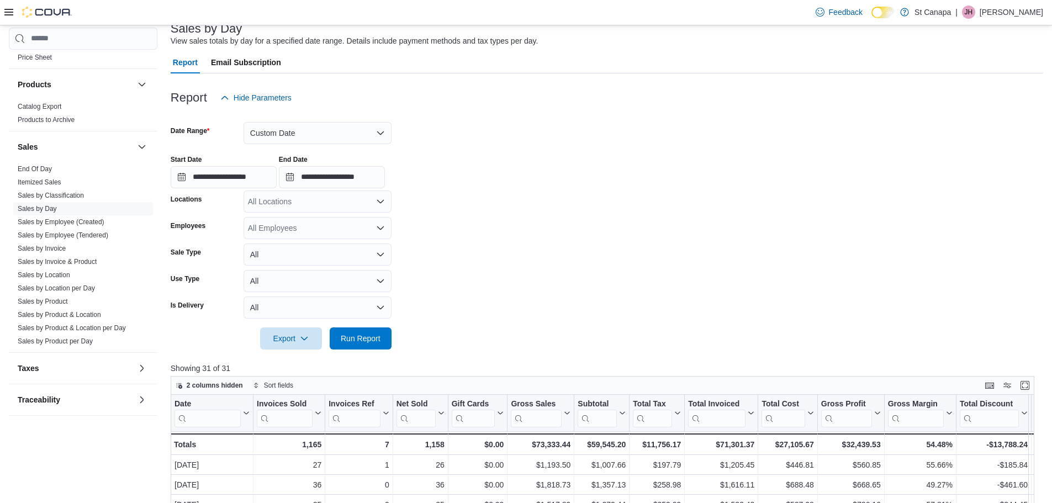
scroll to position [55, 0]
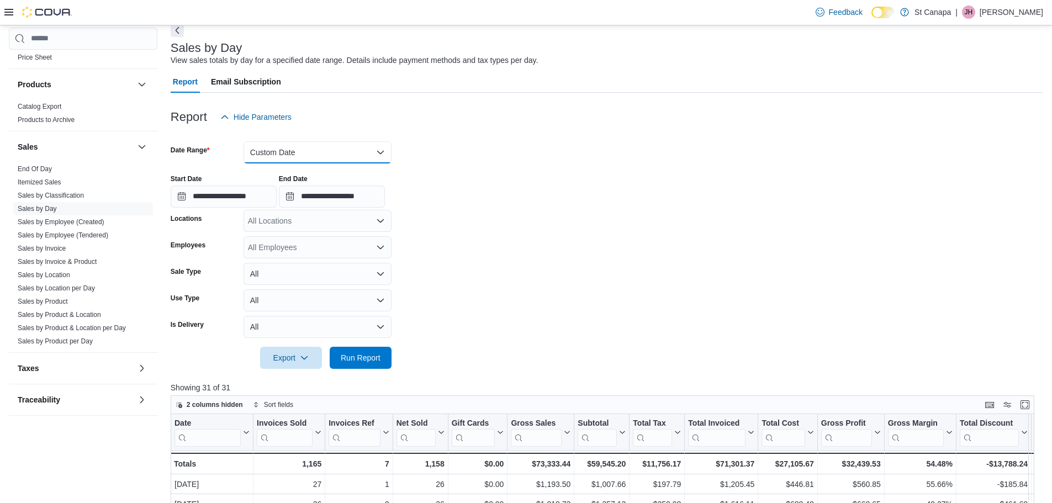
click at [287, 161] on button "Custom Date" at bounding box center [318, 152] width 148 height 22
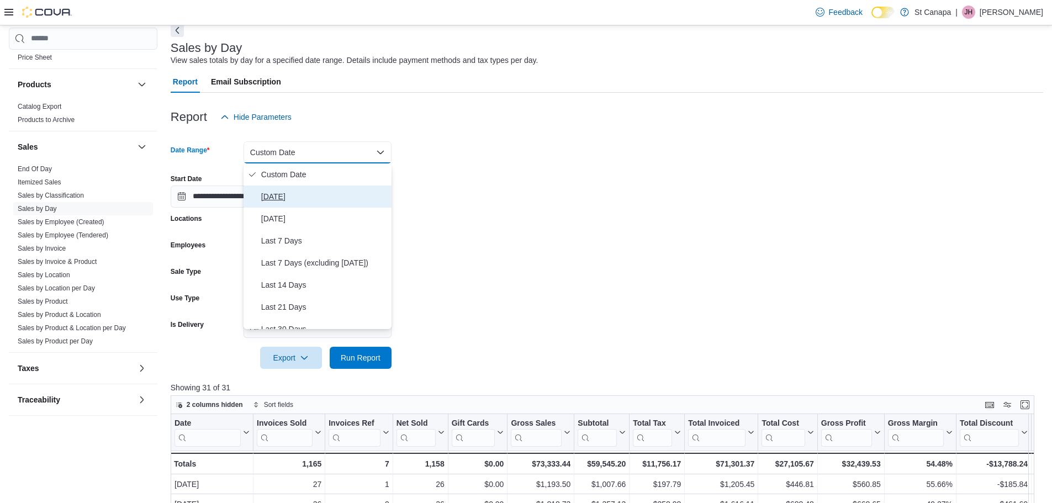
click at [272, 191] on span "[DATE]" at bounding box center [324, 196] width 126 height 13
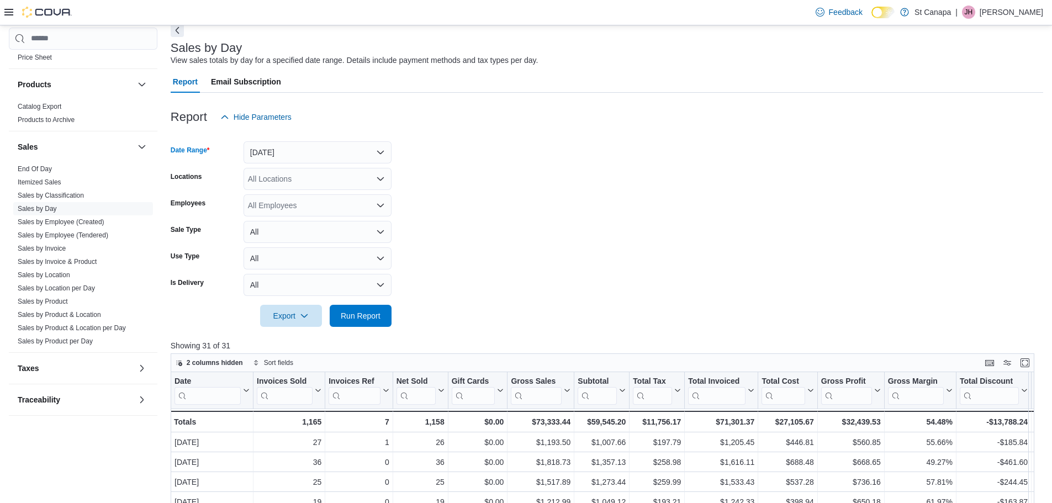
click at [299, 180] on div "All Locations" at bounding box center [318, 179] width 148 height 22
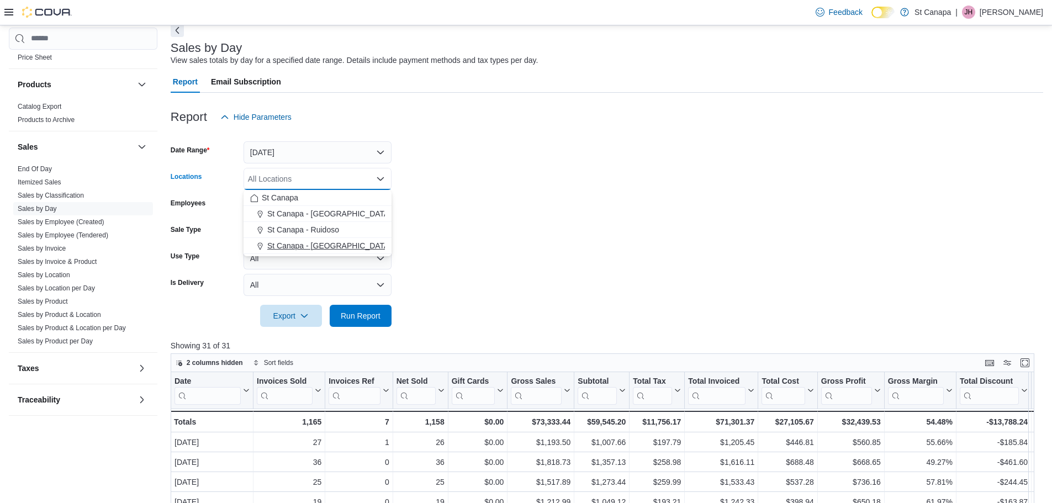
click at [297, 245] on span "St Canapa - [GEOGRAPHIC_DATA][PERSON_NAME]" at bounding box center [360, 245] width 187 height 11
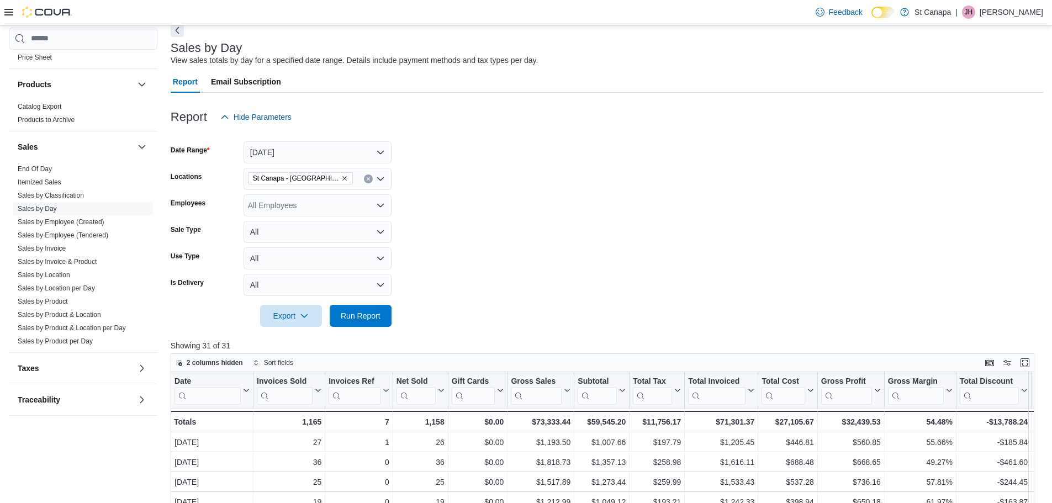
drag, startPoint x: 501, startPoint y: 225, endPoint x: 370, endPoint y: 290, distance: 146.7
click at [501, 225] on form "Date Range [DATE] Locations [GEOGRAPHIC_DATA] - [GEOGRAPHIC_DATA][PERSON_NAME] …" at bounding box center [607, 227] width 873 height 199
click at [341, 323] on span "Run Report" at bounding box center [360, 315] width 49 height 22
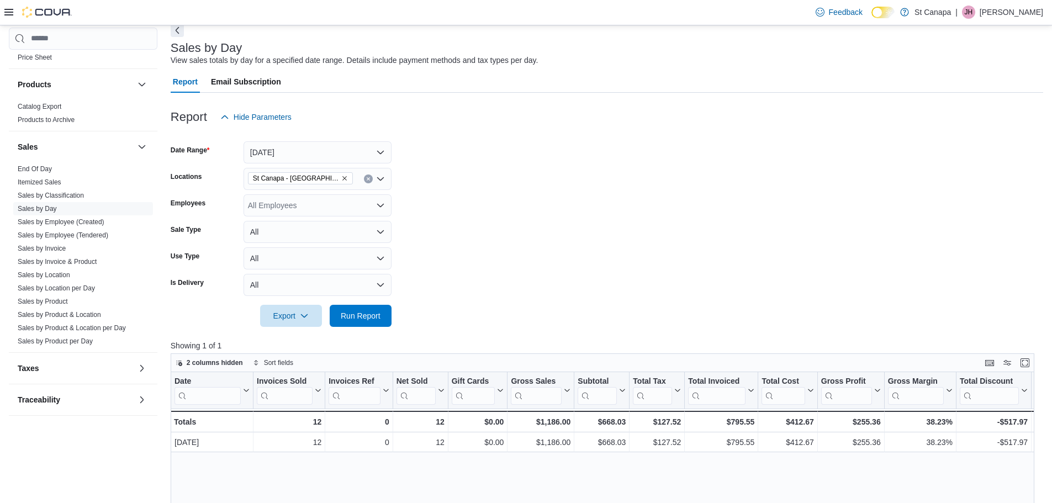
click at [341, 179] on icon "Remove St Canapa - Santa Teresa from selection in this group" at bounding box center [344, 178] width 7 height 7
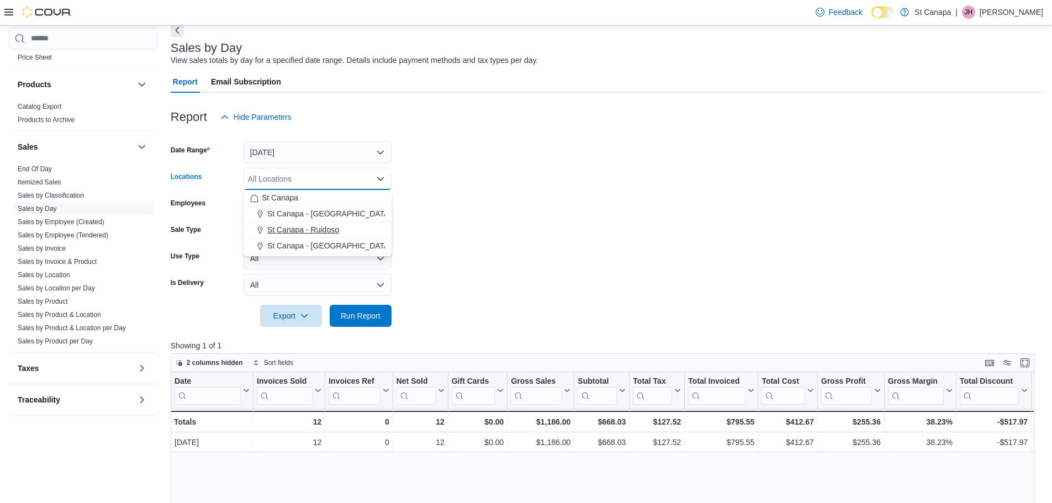
click at [310, 226] on span "St Canapa - Ruidoso" at bounding box center [303, 229] width 72 height 11
drag, startPoint x: 504, startPoint y: 224, endPoint x: 361, endPoint y: 282, distance: 154.3
click at [501, 228] on form "Date Range [DATE] Locations [GEOGRAPHIC_DATA] - [GEOGRAPHIC_DATA] Combo box. Se…" at bounding box center [607, 227] width 873 height 199
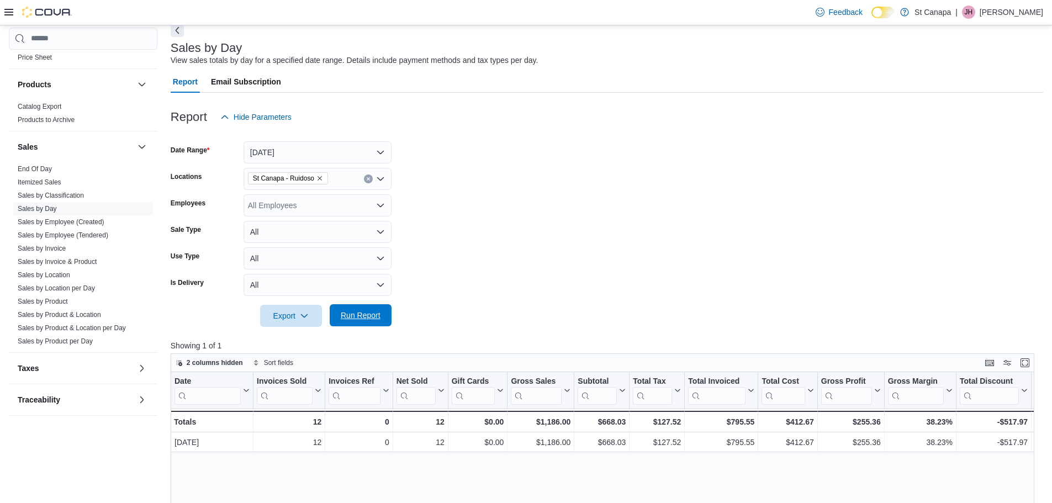
click at [340, 310] on span "Run Report" at bounding box center [360, 315] width 49 height 22
